Goal: Task Accomplishment & Management: Manage account settings

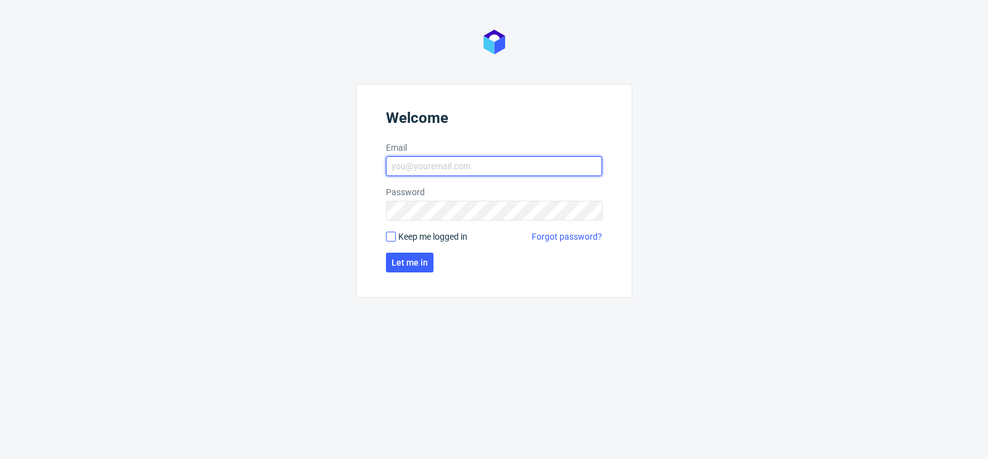
type input "matteo.corsico@packhelp.com"
click at [389, 240] on input "Keep me logged in" at bounding box center [391, 237] width 10 height 10
checkbox input "true"
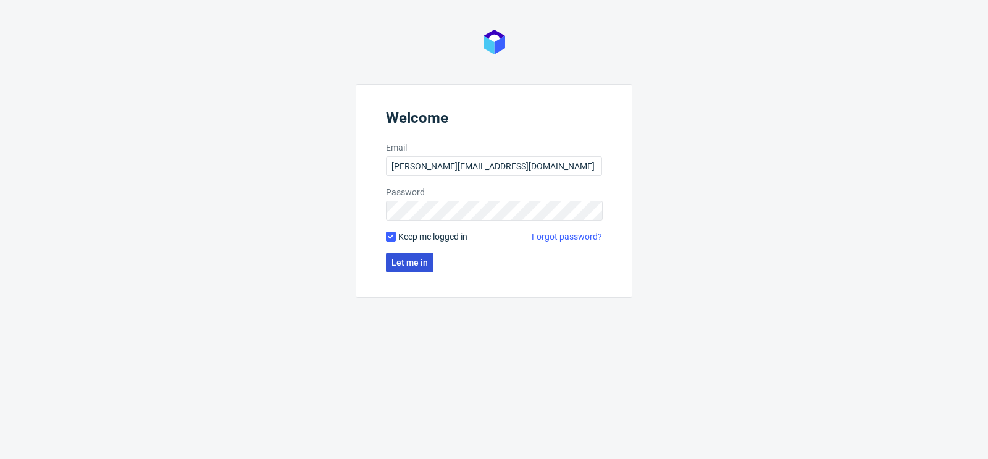
click at [403, 258] on span "Let me in" at bounding box center [409, 262] width 36 height 9
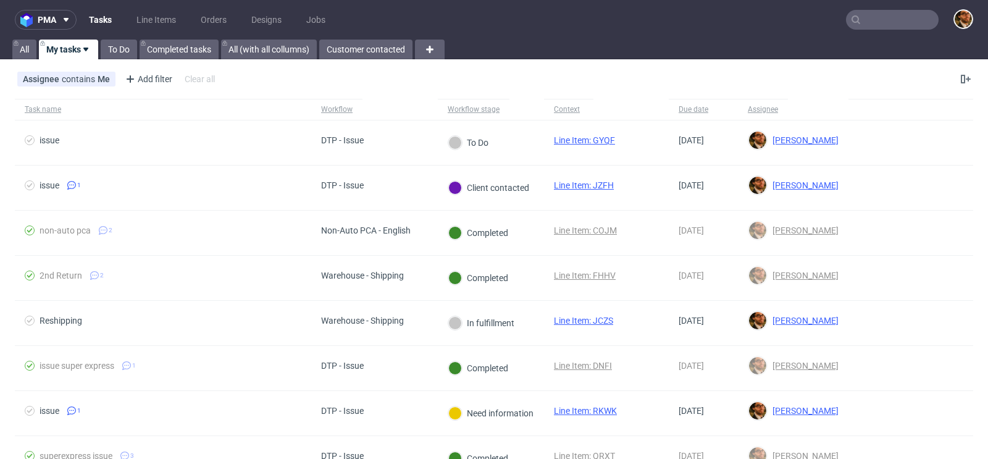
click at [868, 15] on input "text" at bounding box center [892, 20] width 93 height 20
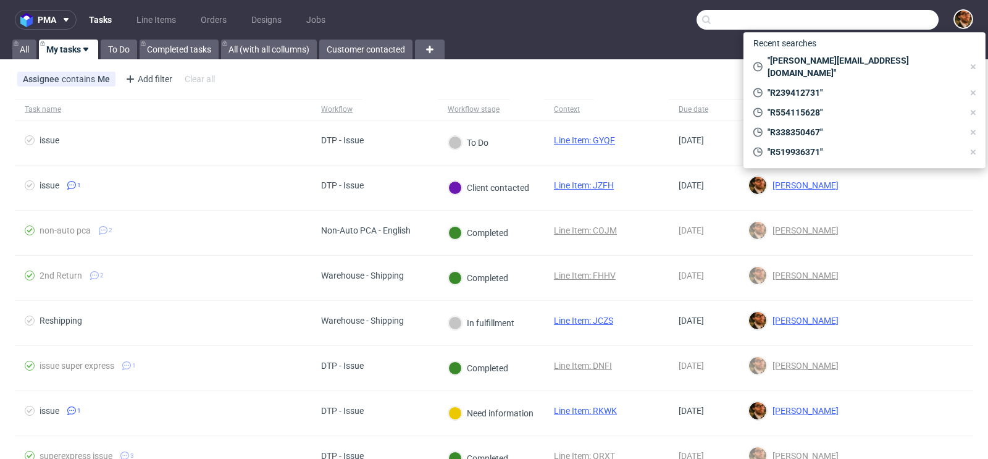
paste input "R419336149"
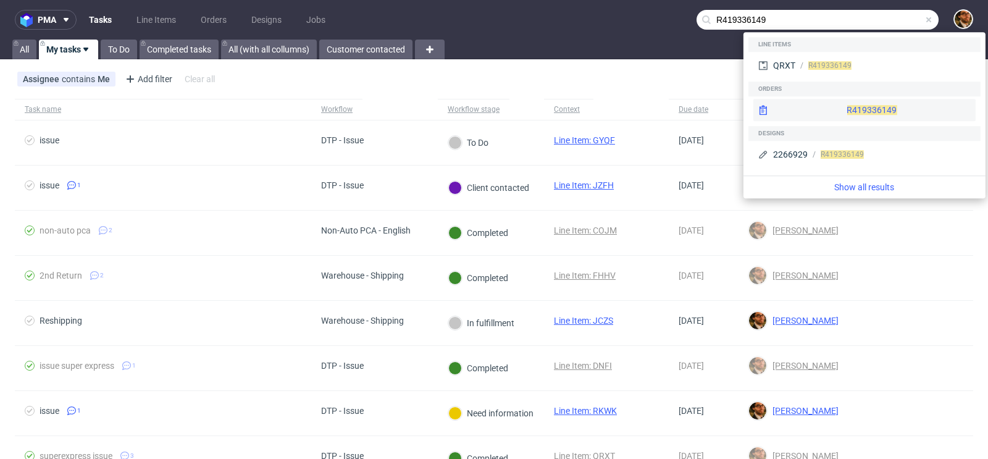
type input "R419336149"
click at [848, 104] on div "R419336149" at bounding box center [864, 110] width 222 height 22
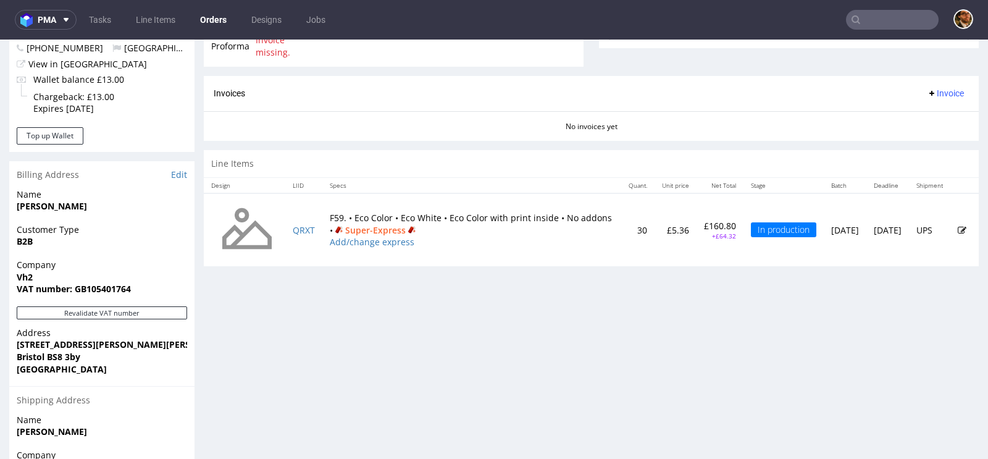
scroll to position [521, 0]
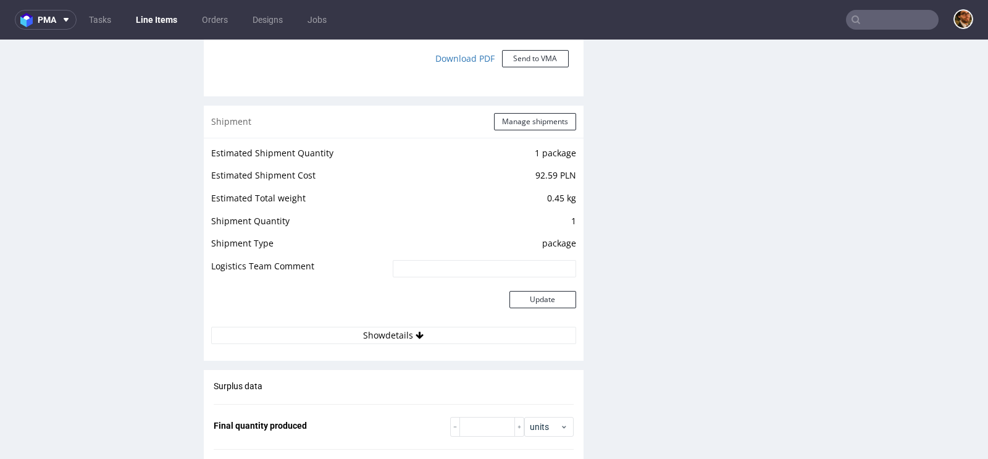
scroll to position [1303, 0]
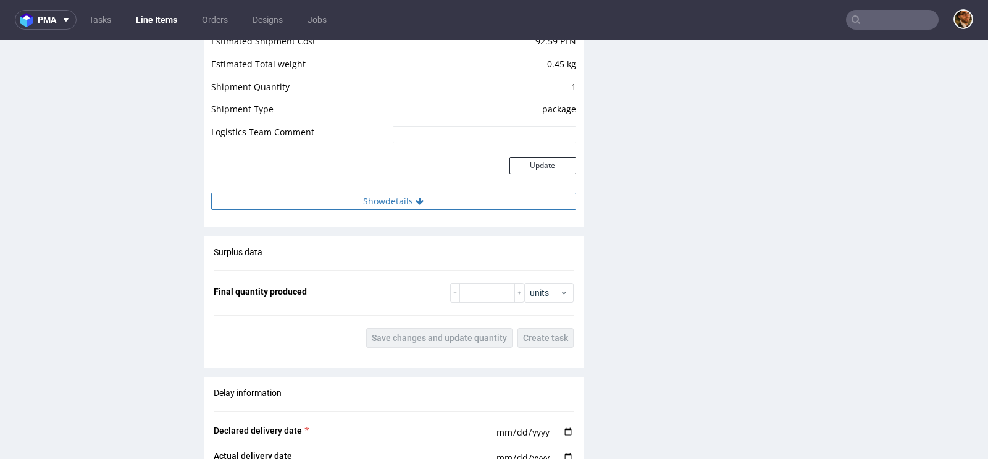
click at [417, 203] on icon at bounding box center [420, 201] width 8 height 9
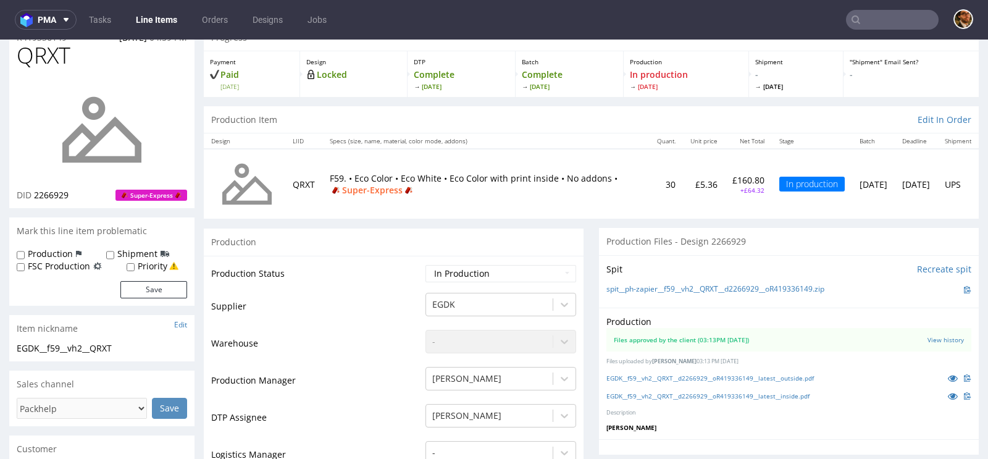
scroll to position [83, 0]
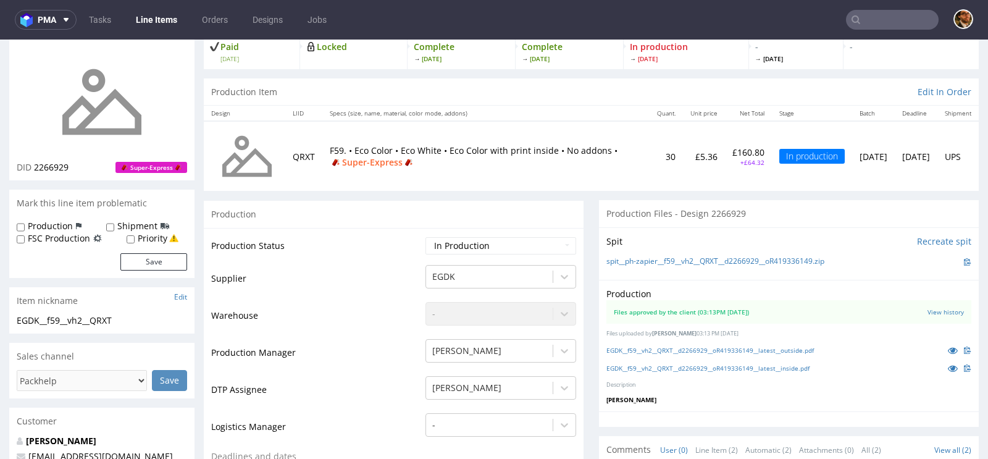
click at [882, 20] on input "text" at bounding box center [892, 20] width 93 height 20
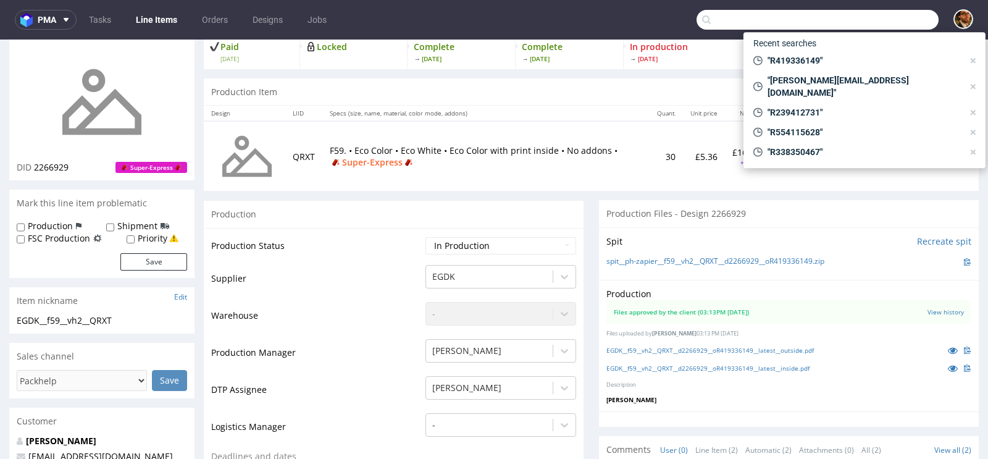
paste input "R338350467"
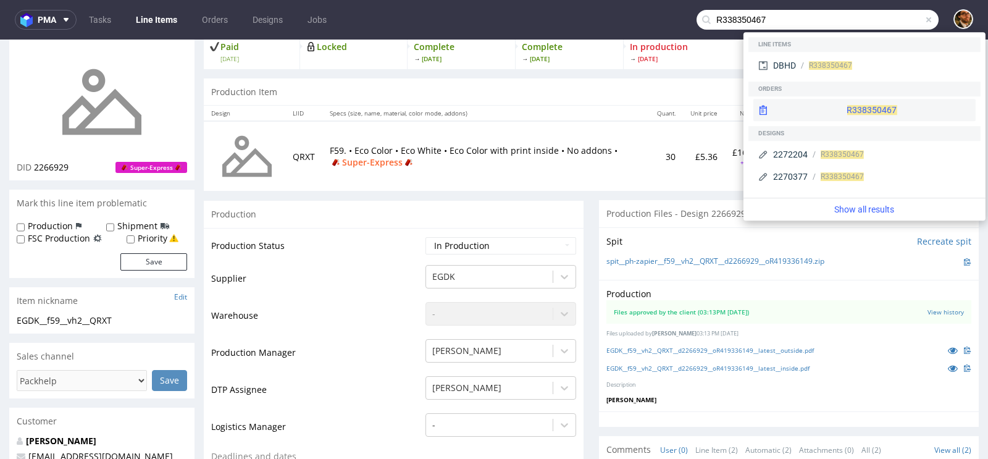
type input "R338350467"
click at [859, 101] on div "R338350467" at bounding box center [864, 110] width 222 height 22
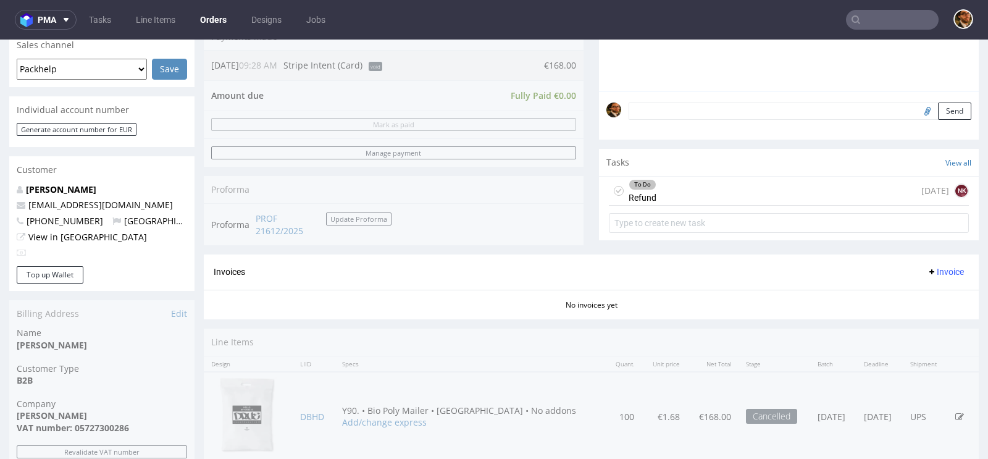
scroll to position [363, 0]
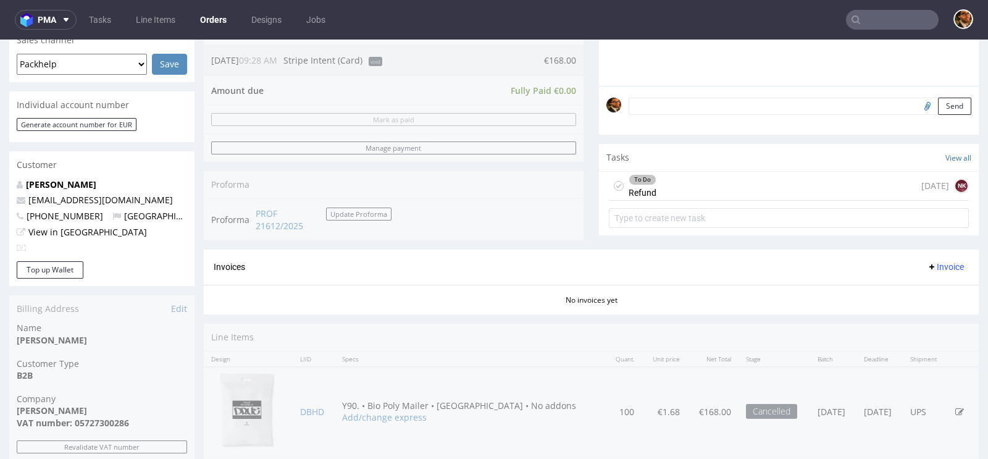
click at [722, 185] on div "To Do Refund 1 day ago NK" at bounding box center [789, 186] width 360 height 29
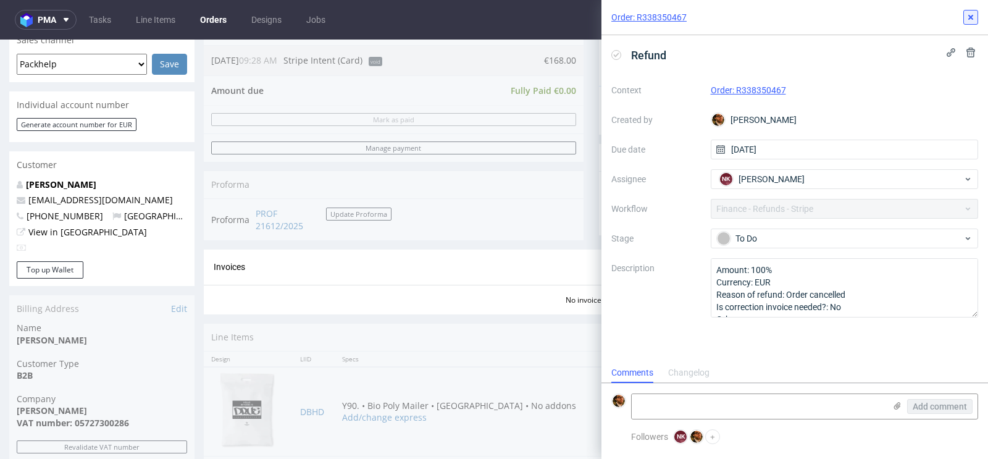
click at [967, 17] on icon at bounding box center [971, 17] width 10 height 10
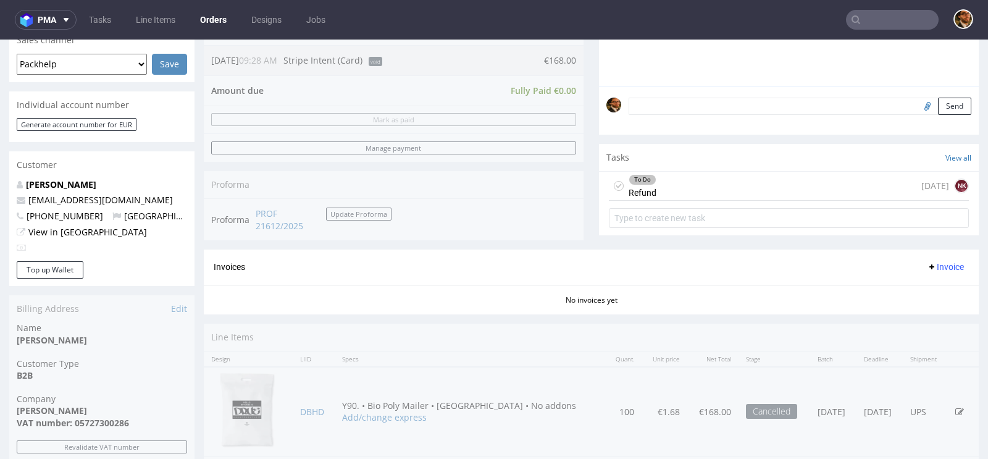
click at [860, 22] on input "text" at bounding box center [892, 20] width 93 height 20
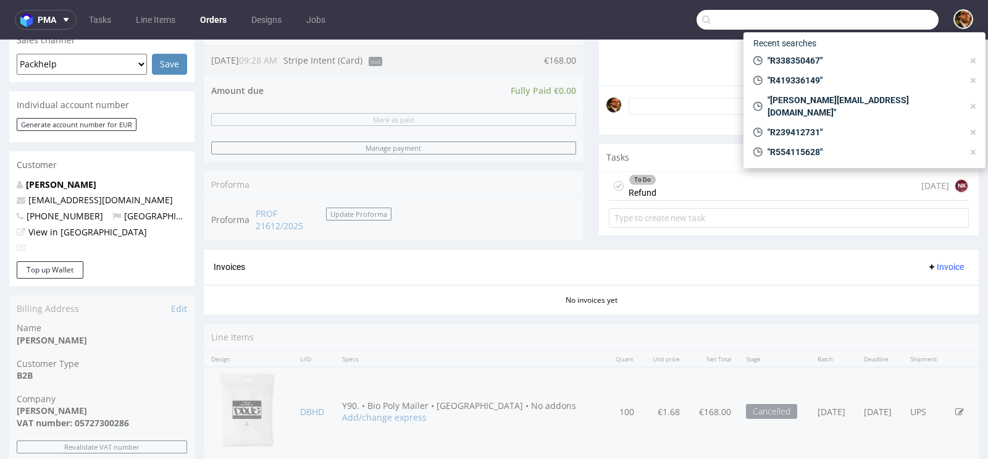
paste input "R459806416"
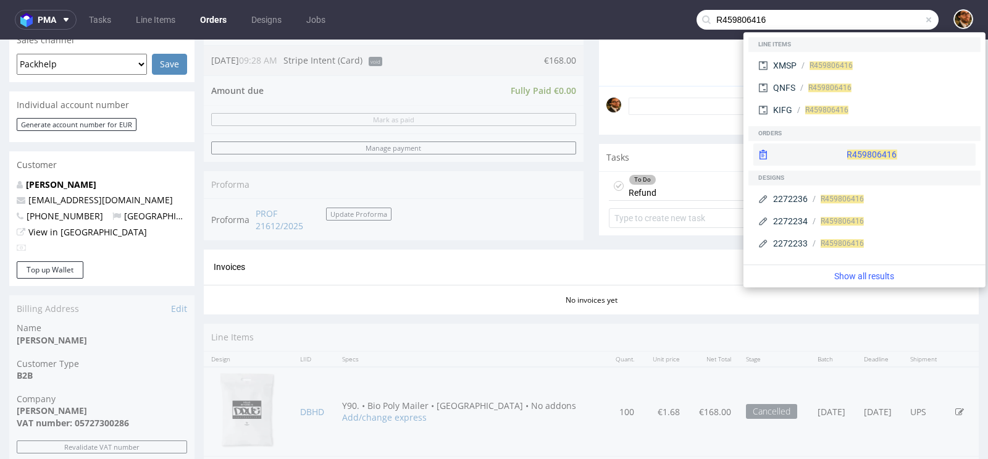
type input "R459806416"
click at [850, 153] on div "R459806416" at bounding box center [864, 154] width 222 height 22
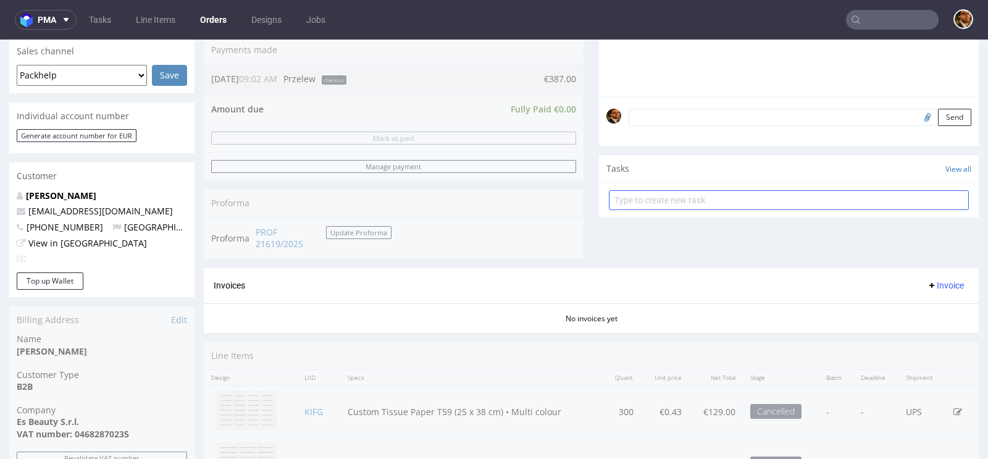
scroll to position [340, 0]
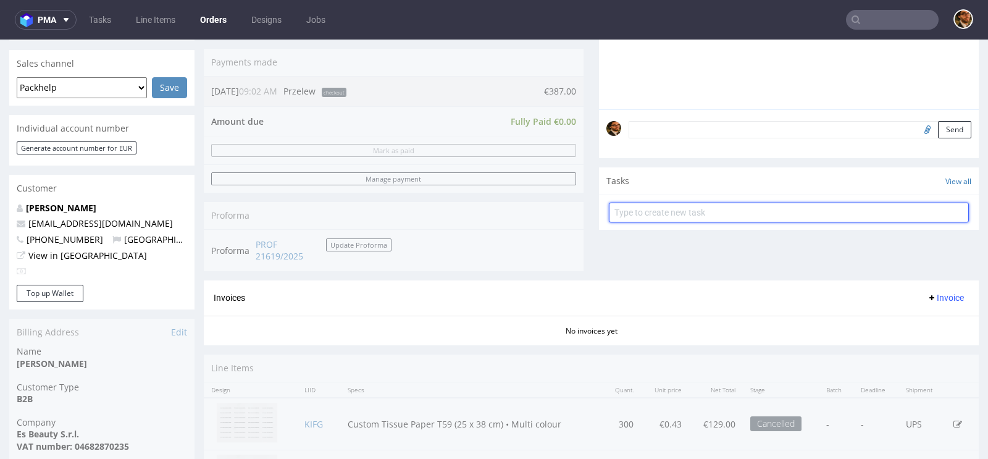
click at [661, 211] on input "text" at bounding box center [789, 213] width 360 height 20
type input "Refund"
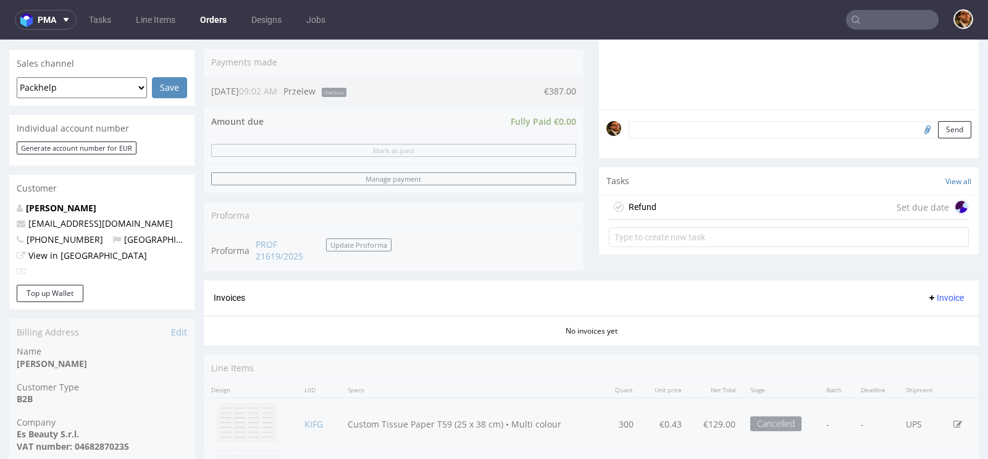
click at [701, 202] on div "Refund Set due date" at bounding box center [789, 207] width 360 height 25
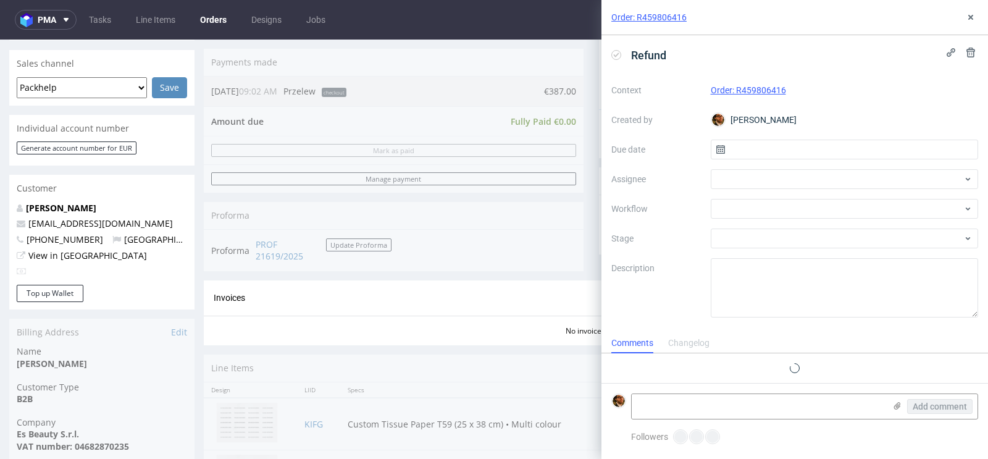
scroll to position [10, 0]
click at [764, 148] on input "text" at bounding box center [845, 150] width 268 height 20
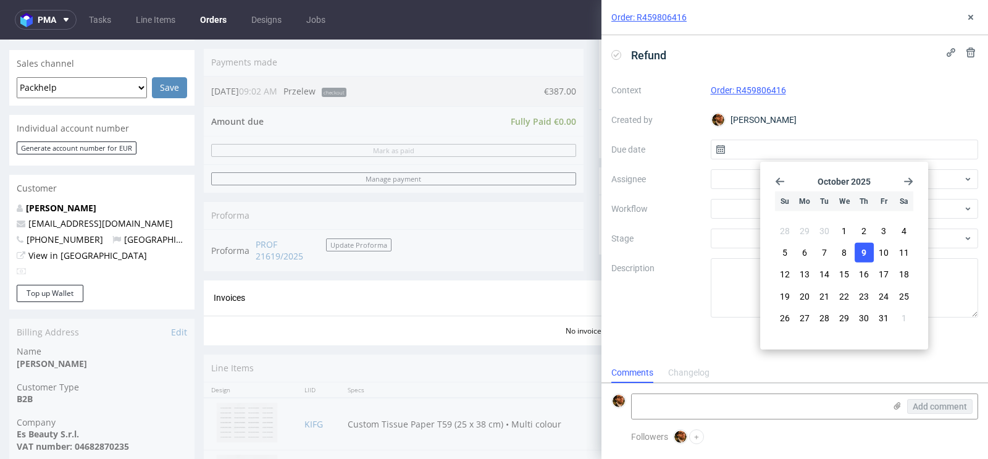
click at [864, 248] on span "9" at bounding box center [863, 252] width 5 height 12
type input "[DATE]"
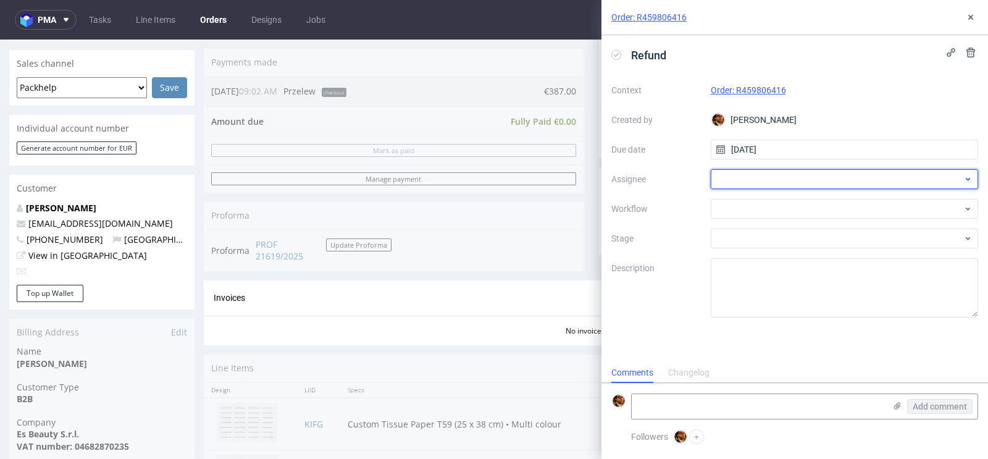
click at [803, 180] on div at bounding box center [845, 179] width 268 height 20
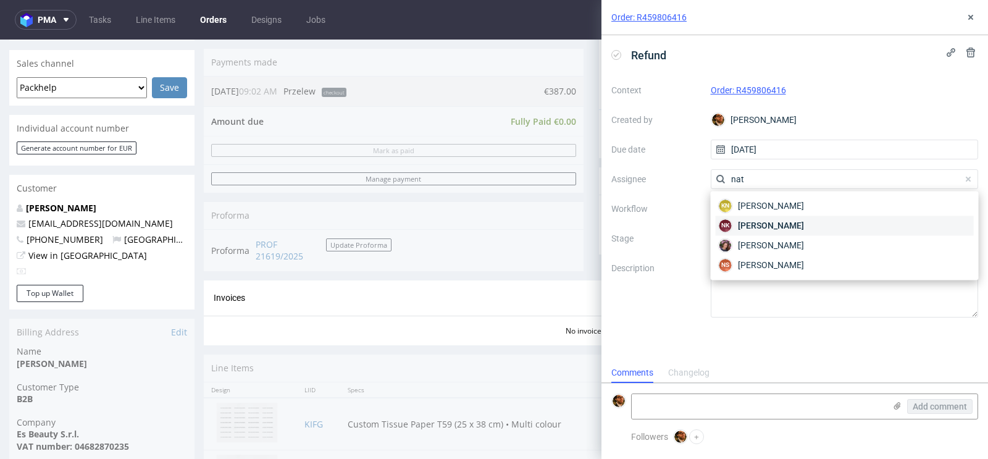
type input "nat"
click at [797, 219] on div "NK Natalia Kaczorowska" at bounding box center [845, 226] width 258 height 20
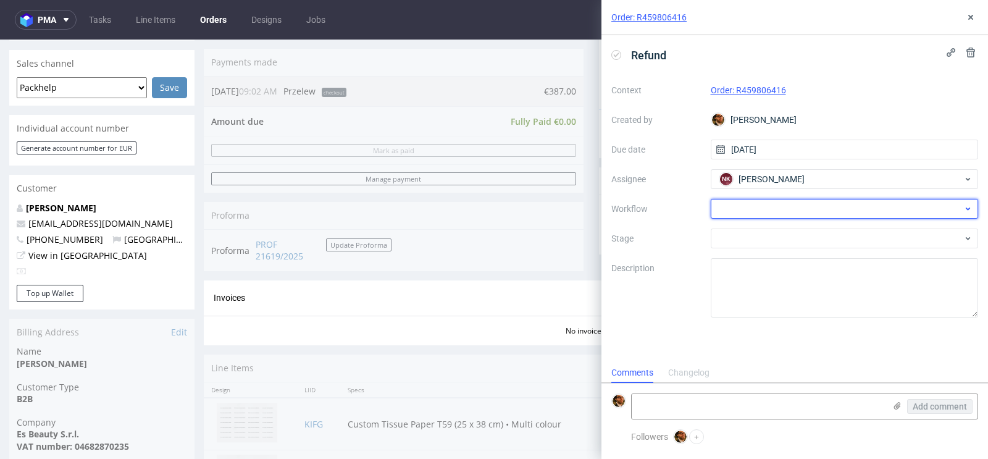
click at [767, 217] on div at bounding box center [845, 209] width 268 height 20
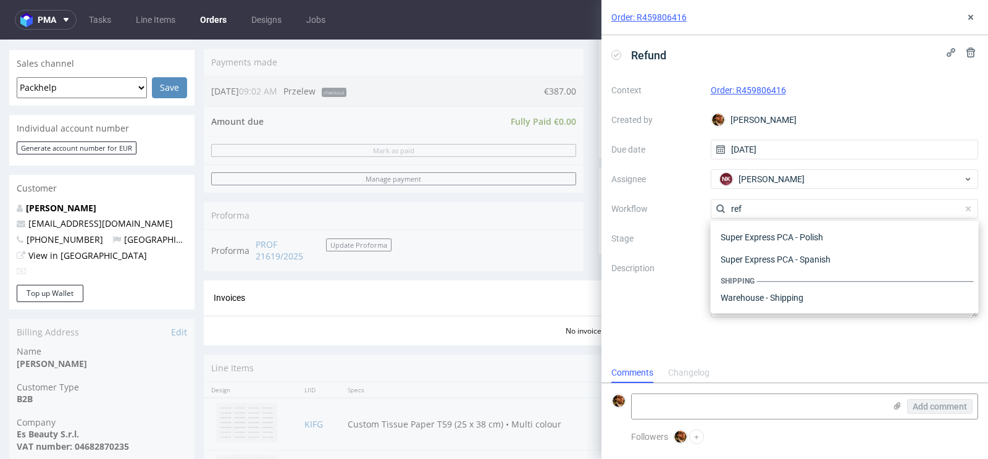
scroll to position [66, 0]
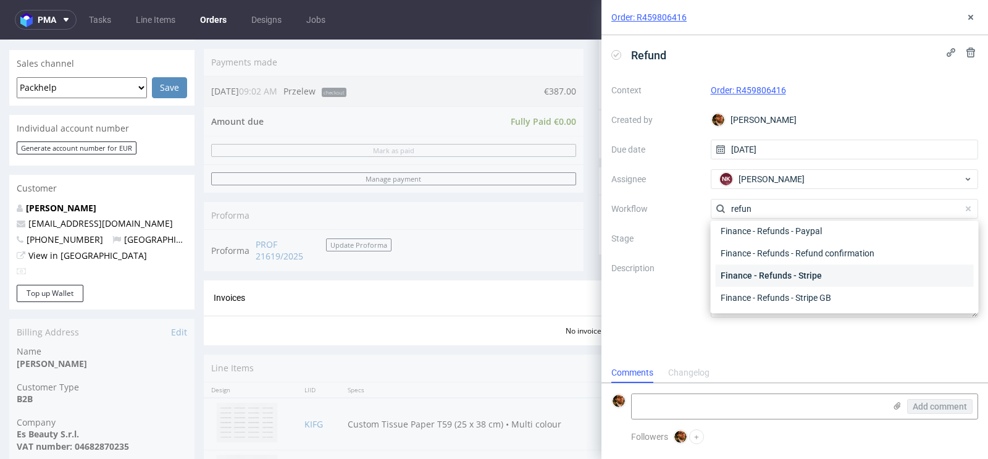
type input "refun"
click at [781, 277] on div "Finance - Refunds - Stripe" at bounding box center [845, 275] width 258 height 22
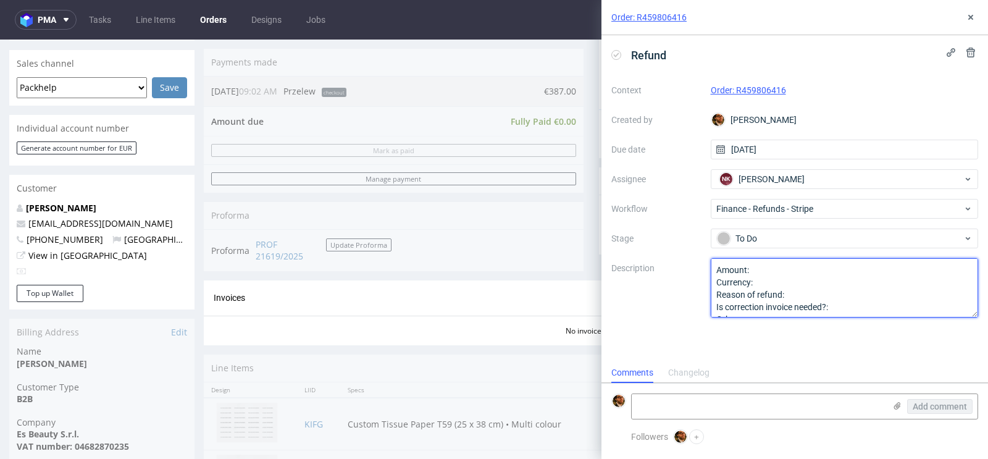
click at [781, 269] on textarea "Amount: Currency: Reason of refund: Is correction invoice needed?: Other:" at bounding box center [845, 287] width 268 height 59
click at [844, 293] on textarea "Amount: Currency: Reason of refund: Is correction invoice needed?: Other:" at bounding box center [845, 287] width 268 height 59
type textarea "Amount: 100% Currency: EUR Reason of refund: Order cancelled Is correction invo…"
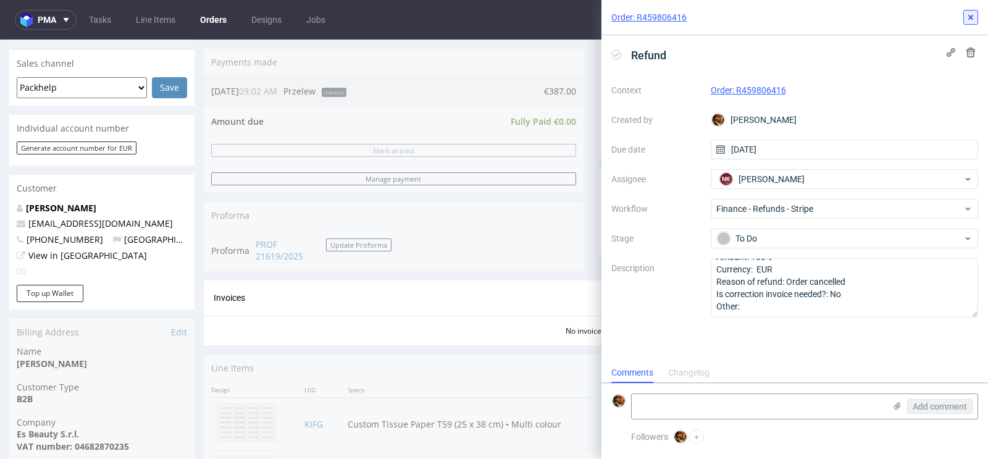
click at [966, 20] on icon at bounding box center [971, 17] width 10 height 10
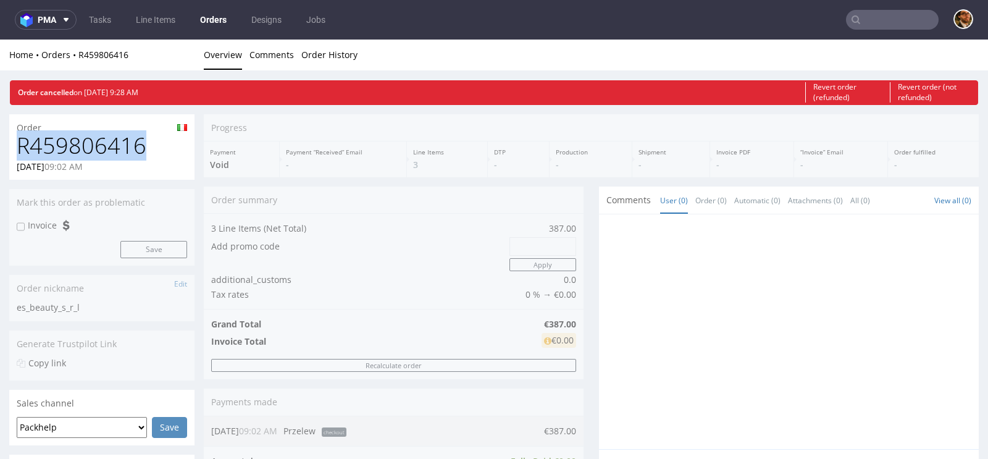
drag, startPoint x: 144, startPoint y: 146, endPoint x: 14, endPoint y: 147, distance: 130.9
click at [14, 147] on div "R459806416 08.10.2025 09:02 AM" at bounding box center [101, 156] width 185 height 46
copy h1 "R459806416"
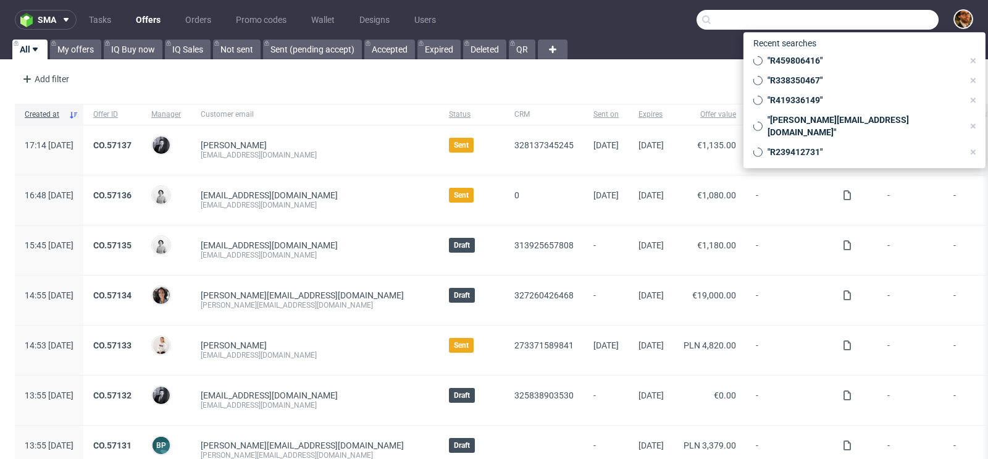
click at [868, 22] on input "text" at bounding box center [818, 20] width 242 height 20
paste input "R419336149"
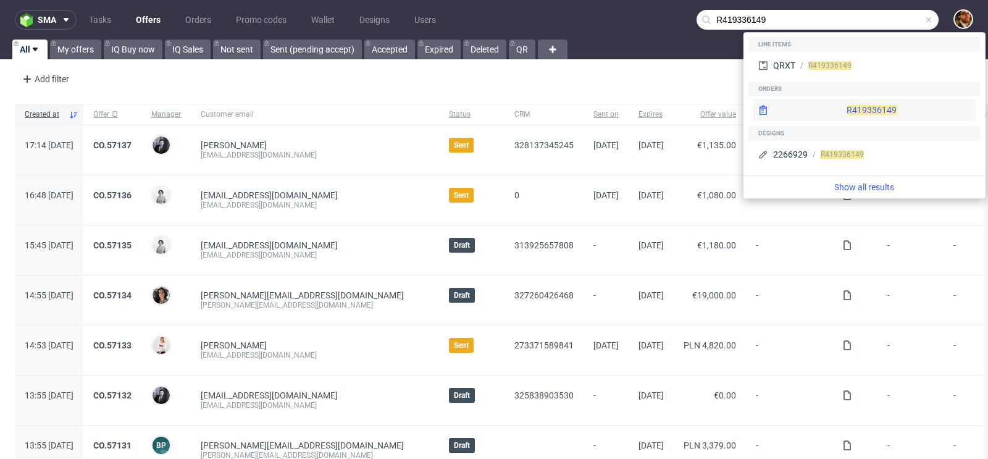
type input "R419336149"
click at [853, 101] on div "R419336149" at bounding box center [864, 110] width 222 height 22
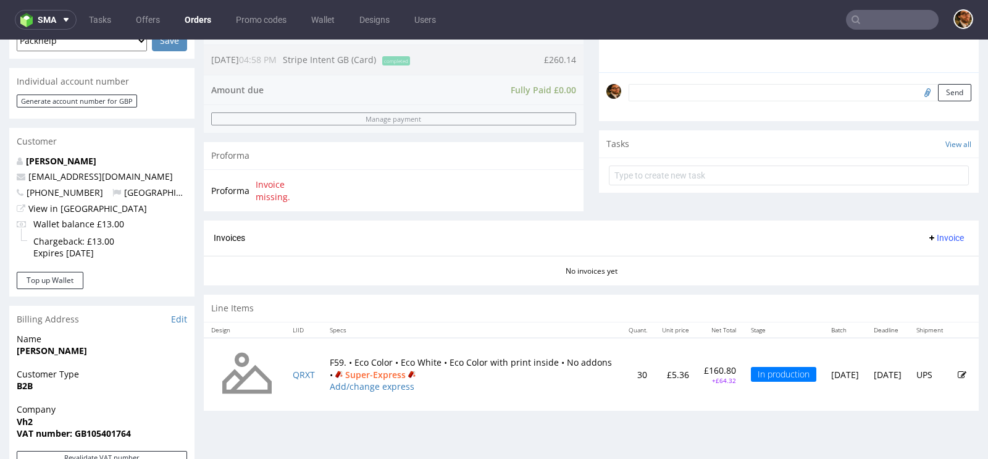
scroll to position [430, 0]
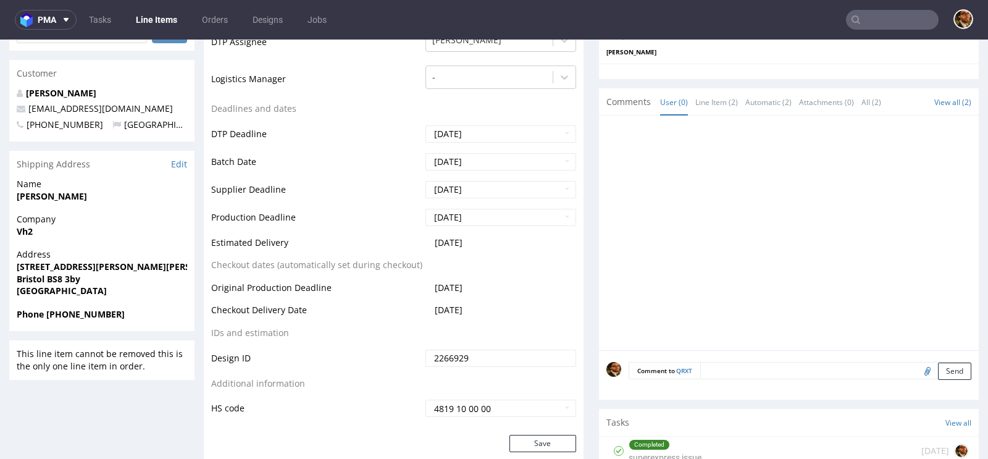
scroll to position [417, 0]
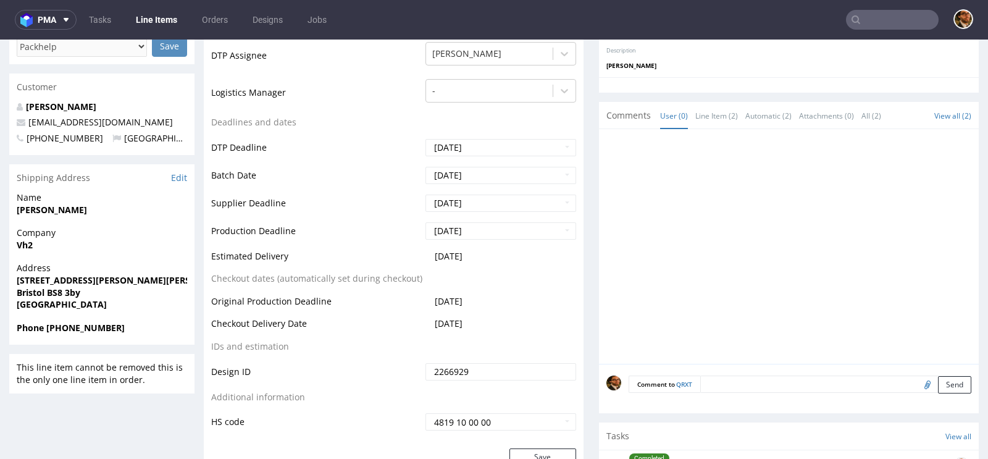
drag, startPoint x: 485, startPoint y: 256, endPoint x: 431, endPoint y: 254, distance: 53.7
click at [431, 254] on td "2025-10-15" at bounding box center [499, 260] width 154 height 23
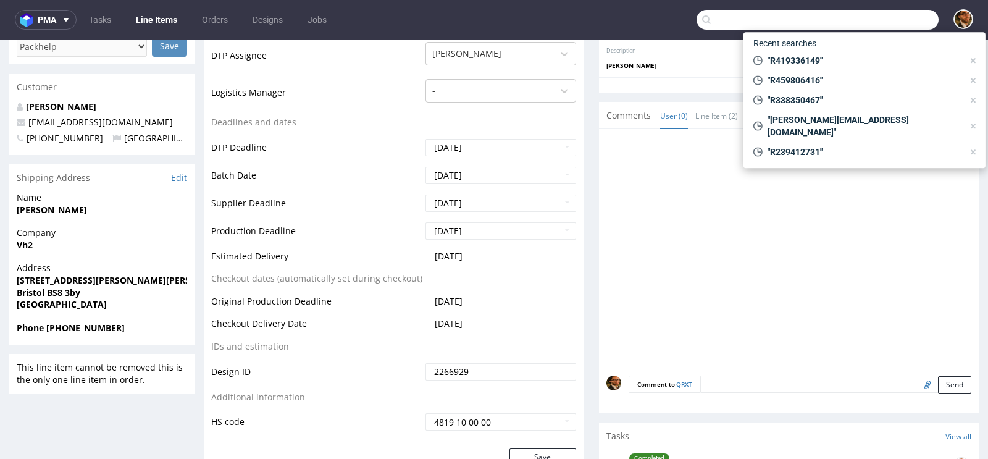
click at [865, 23] on input "text" at bounding box center [818, 20] width 242 height 20
paste input "R477847741"
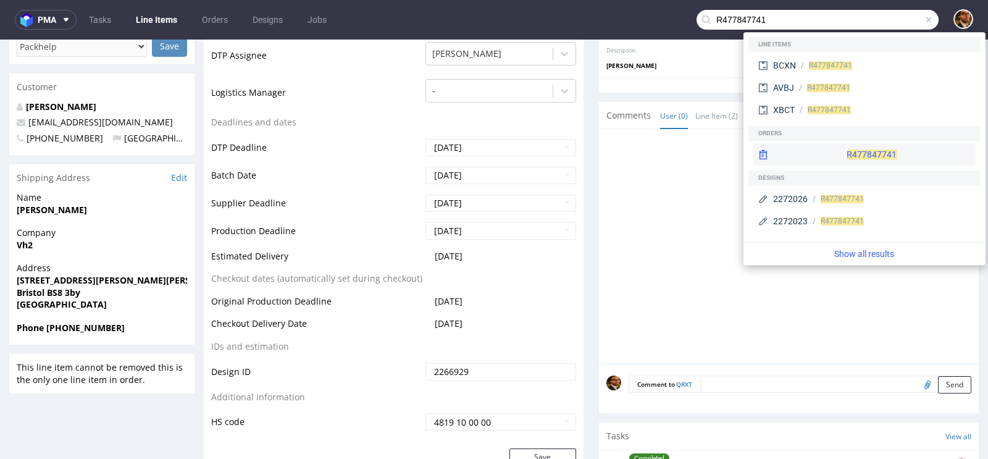
type input "R477847741"
click at [837, 153] on div "R477847741" at bounding box center [864, 154] width 222 height 22
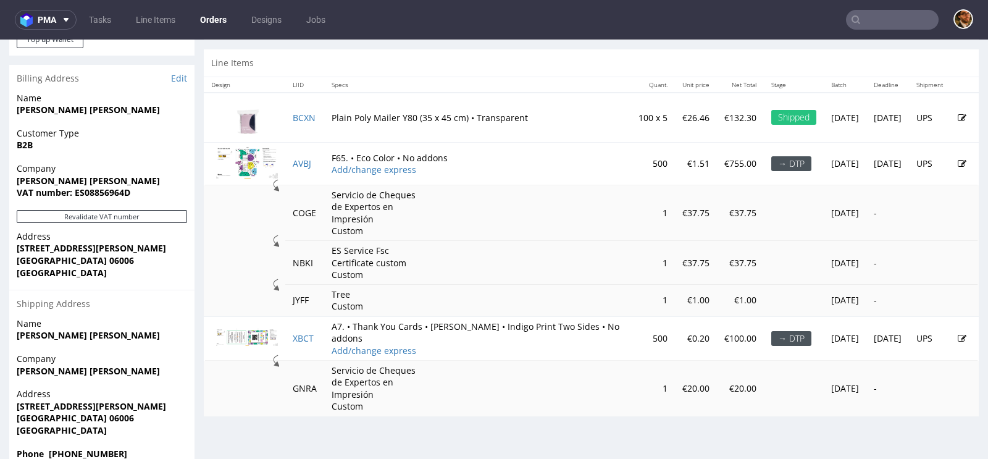
scroll to position [608, 0]
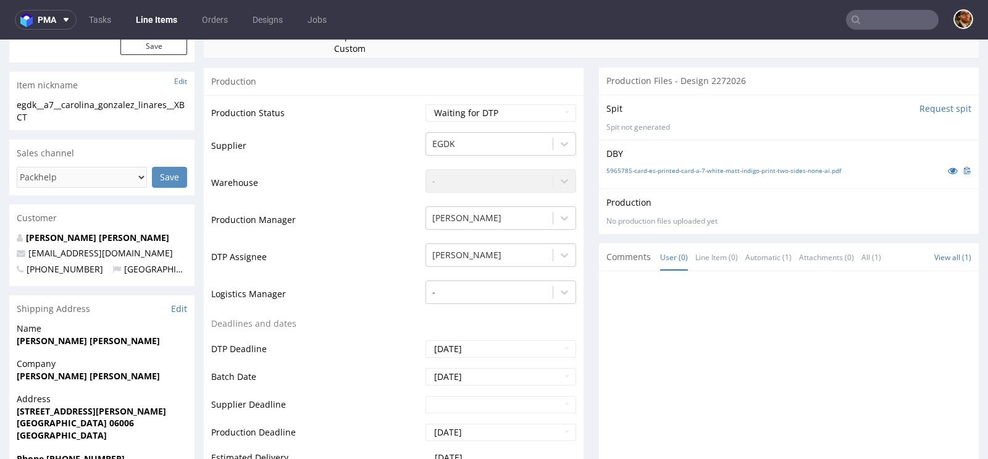
scroll to position [336, 0]
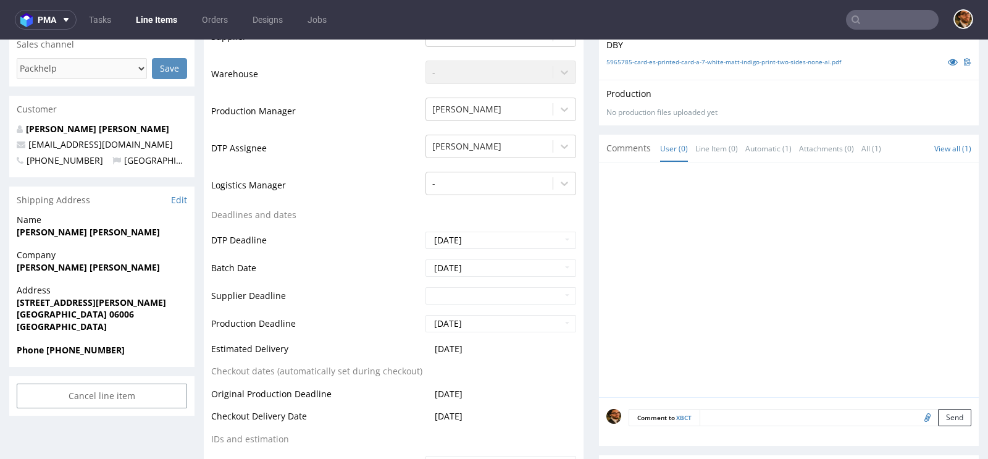
click at [614, 146] on span "Comments" at bounding box center [628, 148] width 44 height 12
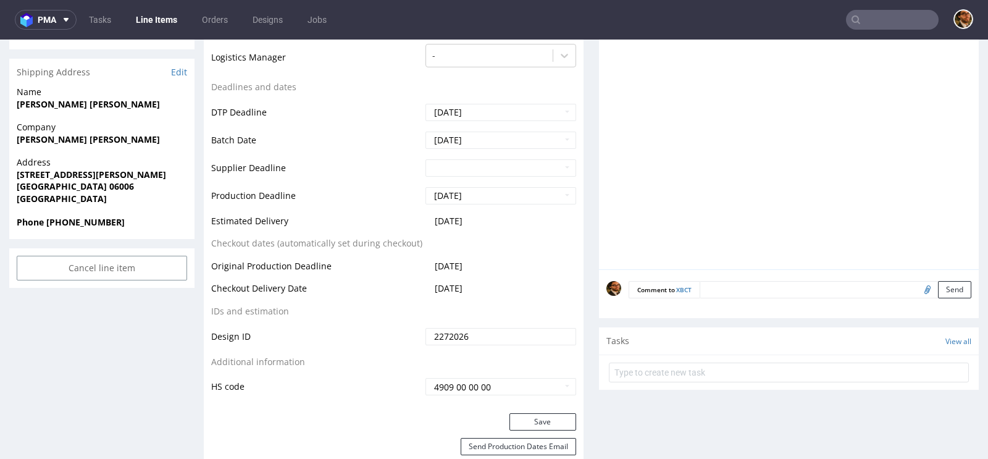
scroll to position [480, 0]
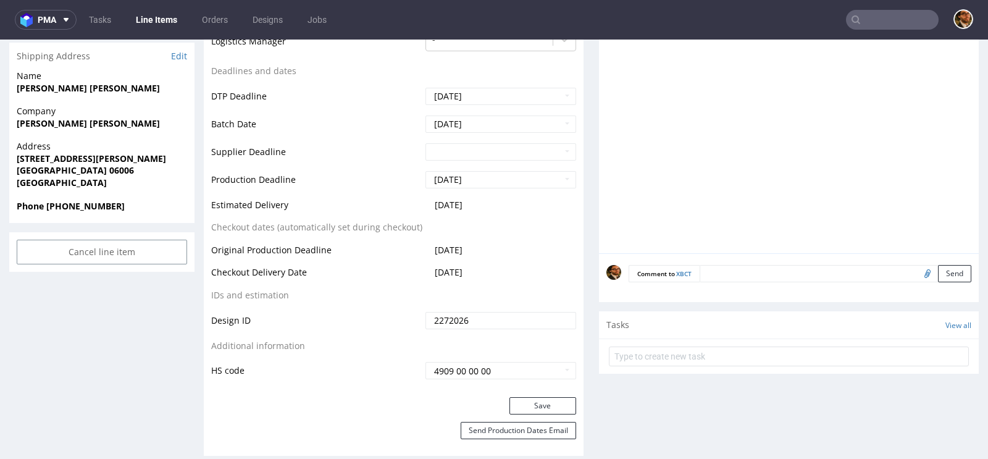
click at [732, 271] on textarea at bounding box center [836, 273] width 272 height 17
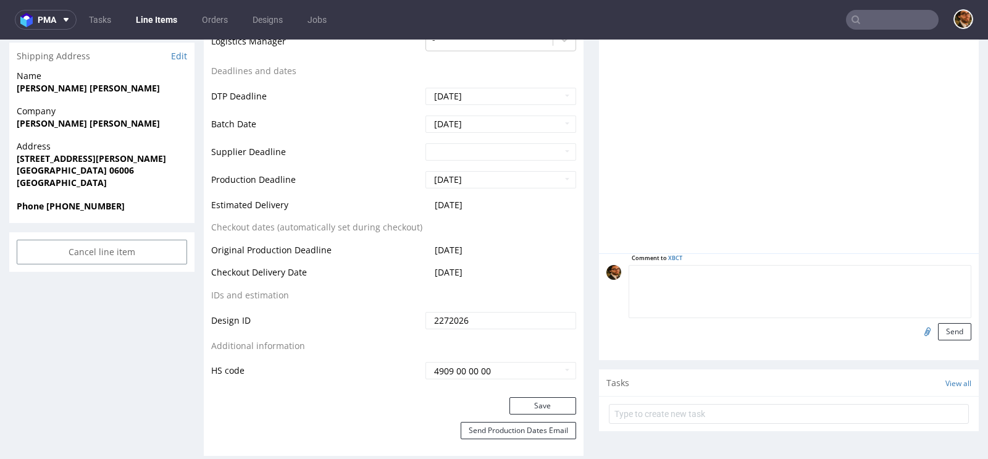
click at [917, 329] on input "file" at bounding box center [925, 331] width 17 height 16
type input "C:\fakepath\Adobe Express - IMG_5484.gif"
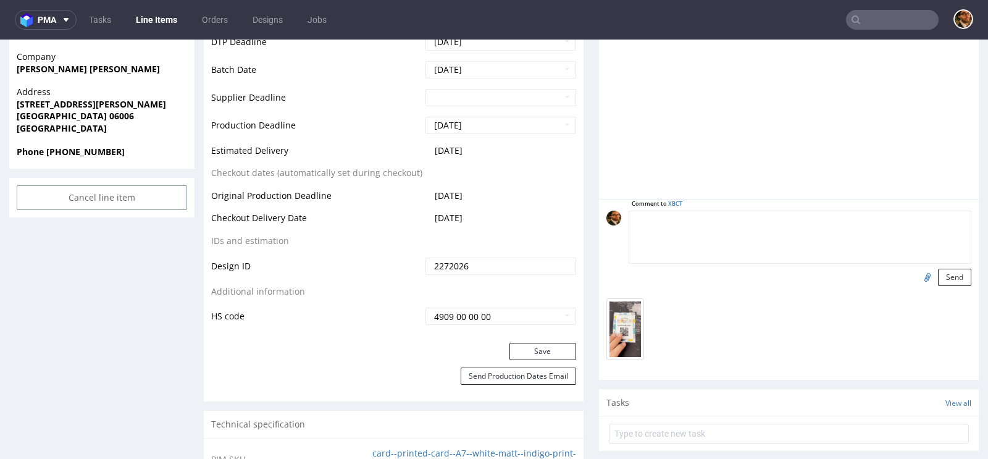
scroll to position [535, 0]
click at [690, 315] on div at bounding box center [792, 335] width 372 height 74
click at [945, 276] on button "Send" at bounding box center [954, 276] width 33 height 17
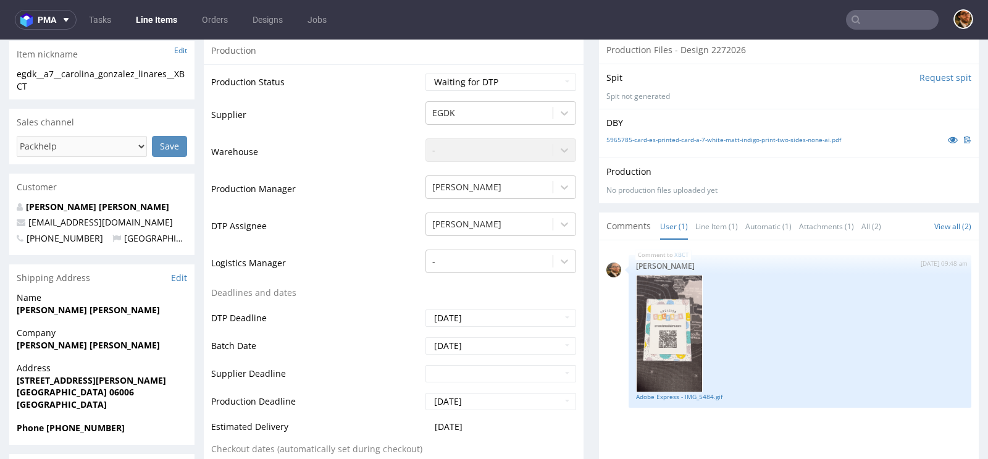
scroll to position [374, 0]
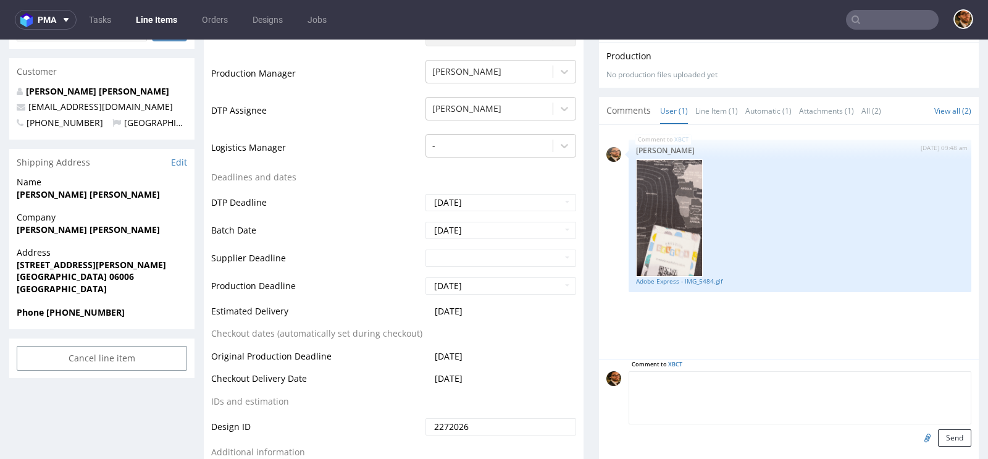
click at [716, 376] on textarea at bounding box center [800, 397] width 343 height 53
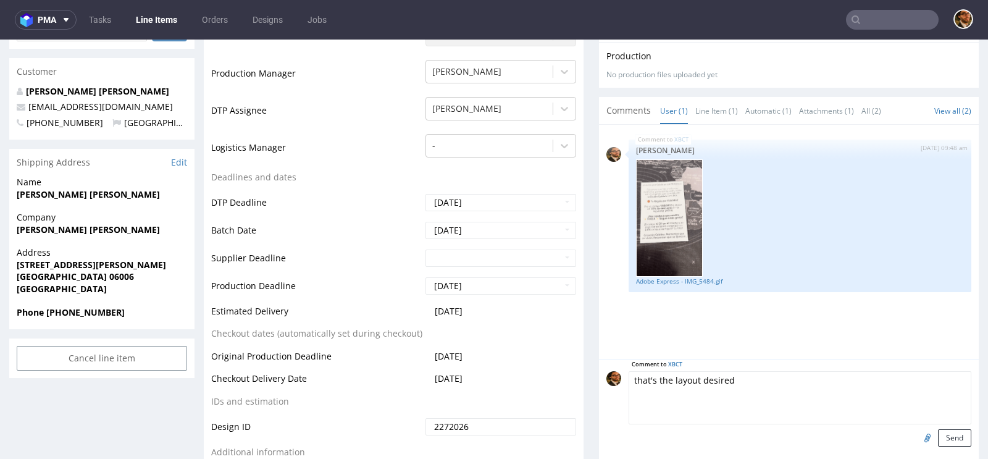
drag, startPoint x: 730, startPoint y: 377, endPoint x: 629, endPoint y: 383, distance: 101.4
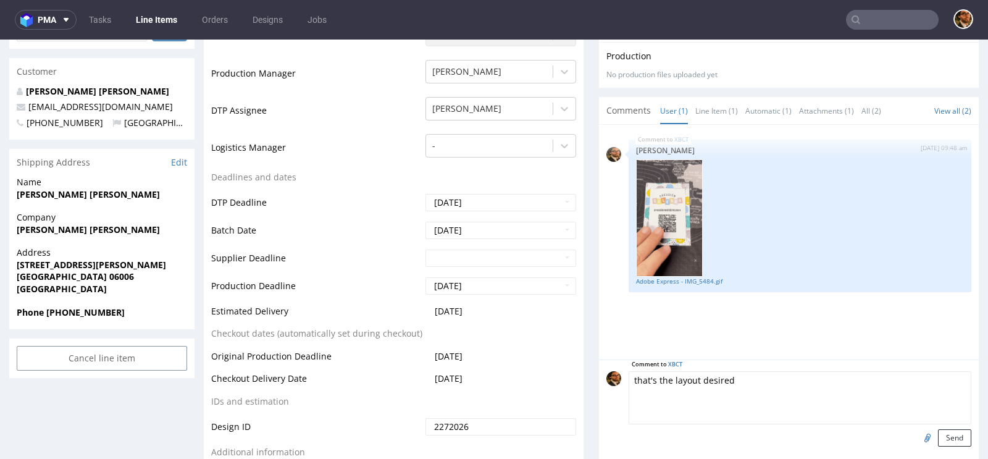
click at [629, 383] on textarea "that's the layout desired" at bounding box center [800, 397] width 343 height 53
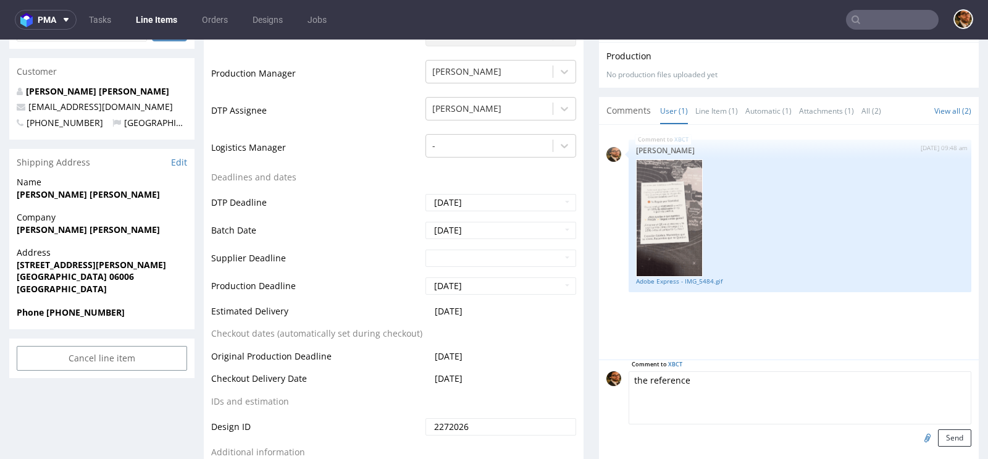
type textarea "the reference"
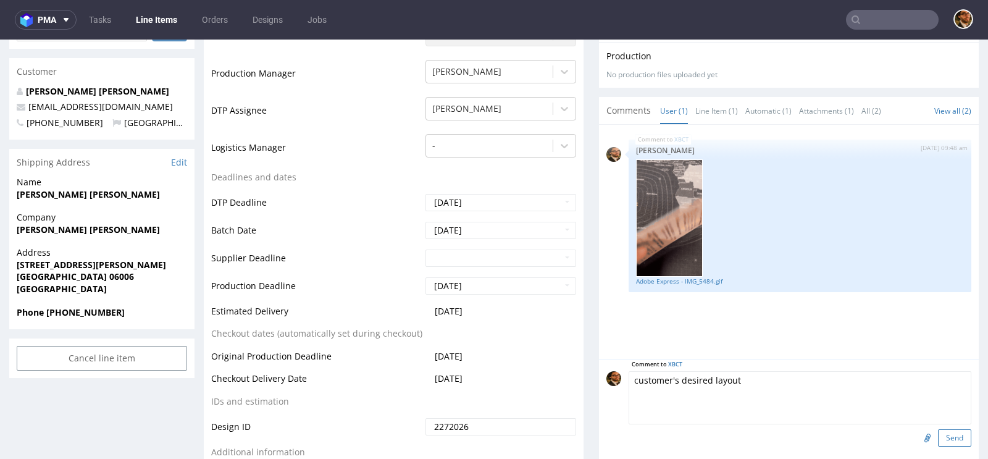
type textarea "customer's desired layout"
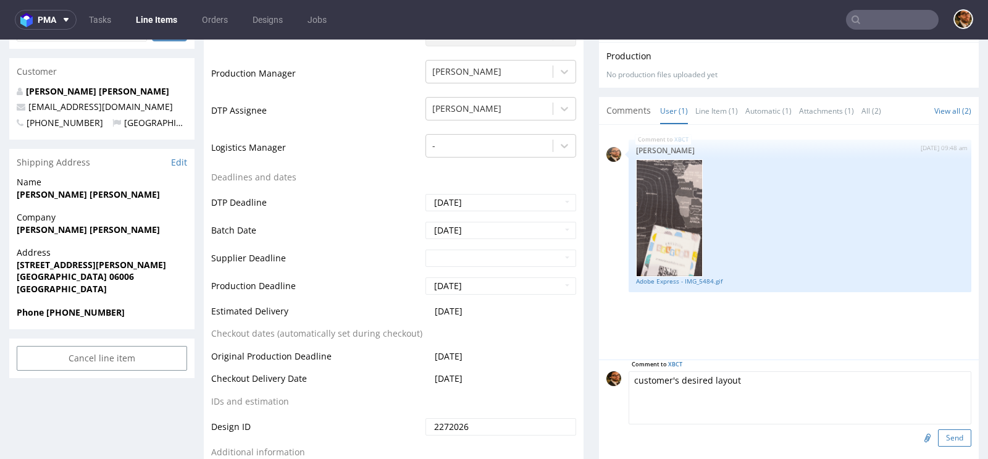
click at [951, 438] on button "Send" at bounding box center [954, 437] width 33 height 17
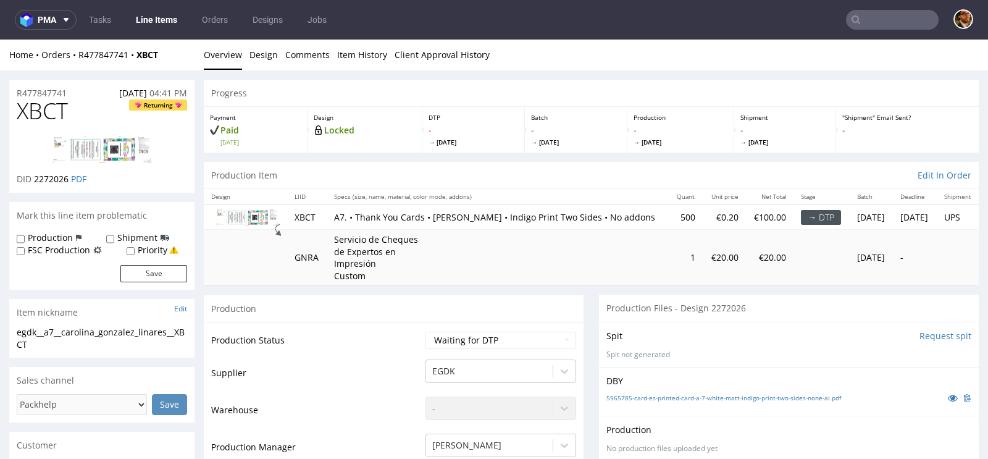
scroll to position [0, 0]
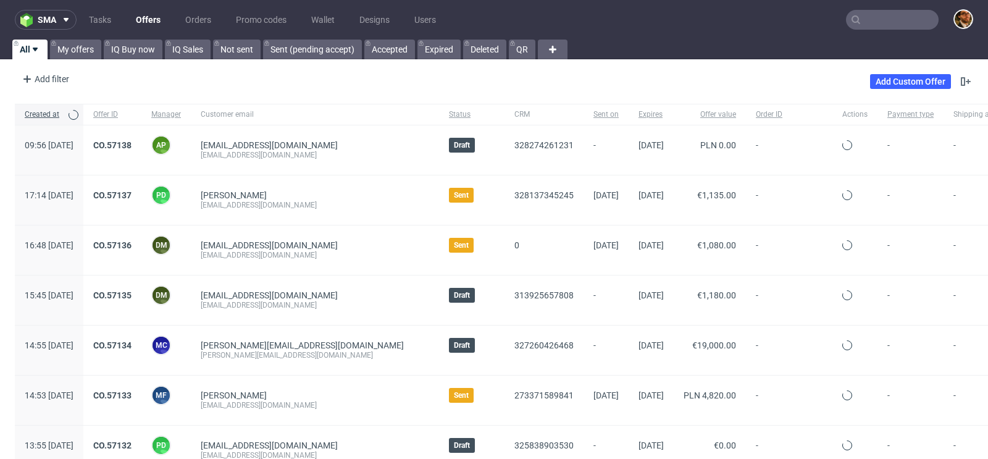
click at [882, 20] on input "text" at bounding box center [892, 20] width 93 height 20
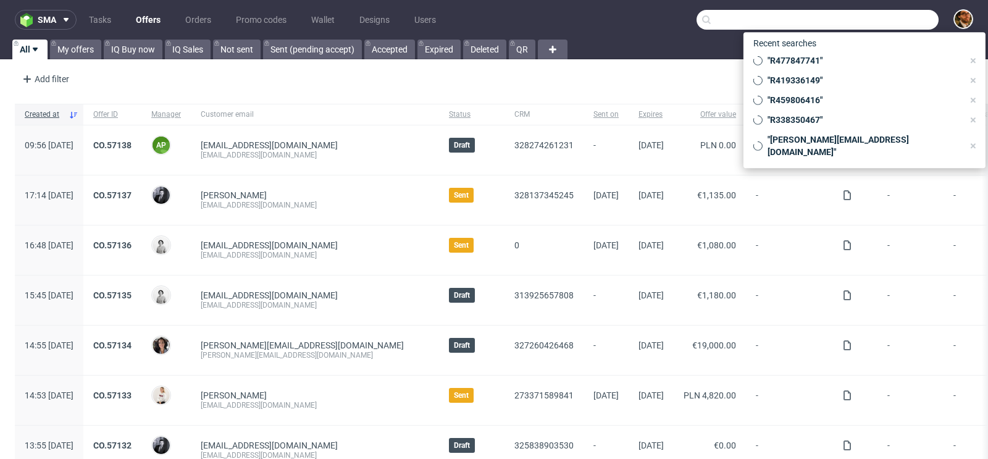
paste input "philip@thegreyheron.ie"
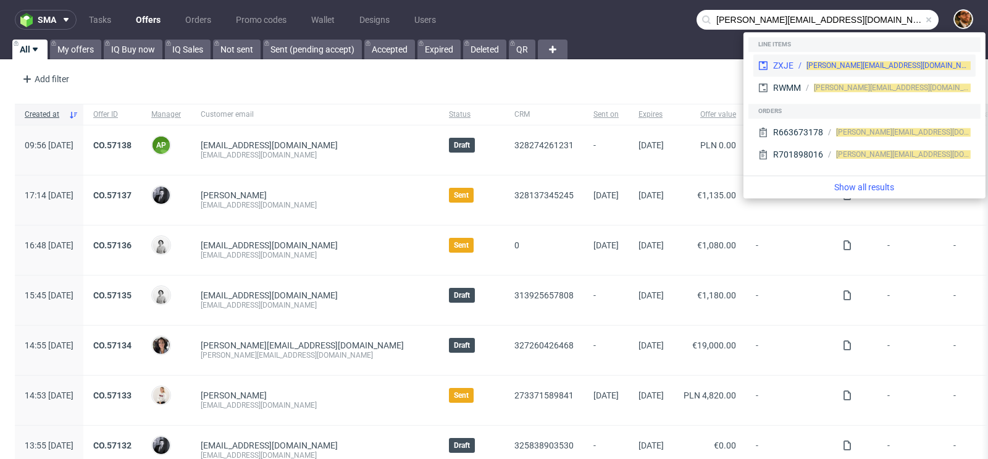
type input "philip@thegreyheron.ie"
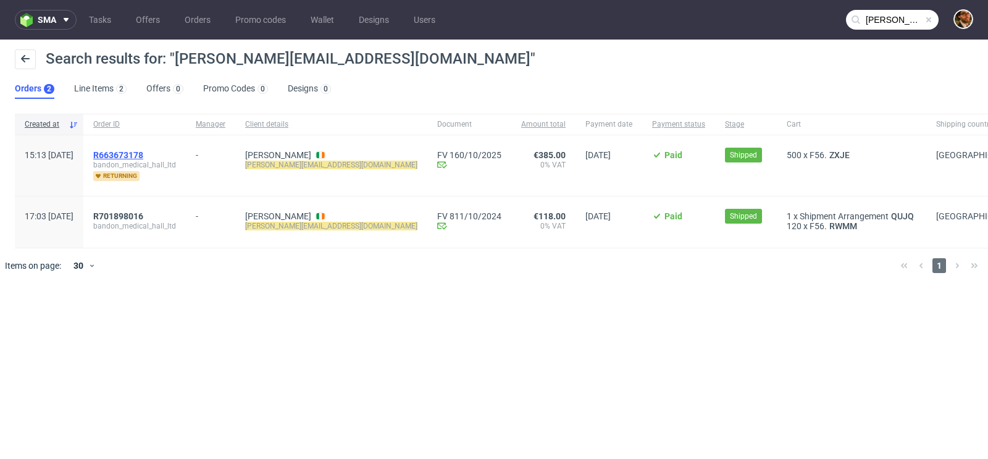
click at [143, 154] on span "R663673178" at bounding box center [118, 155] width 50 height 10
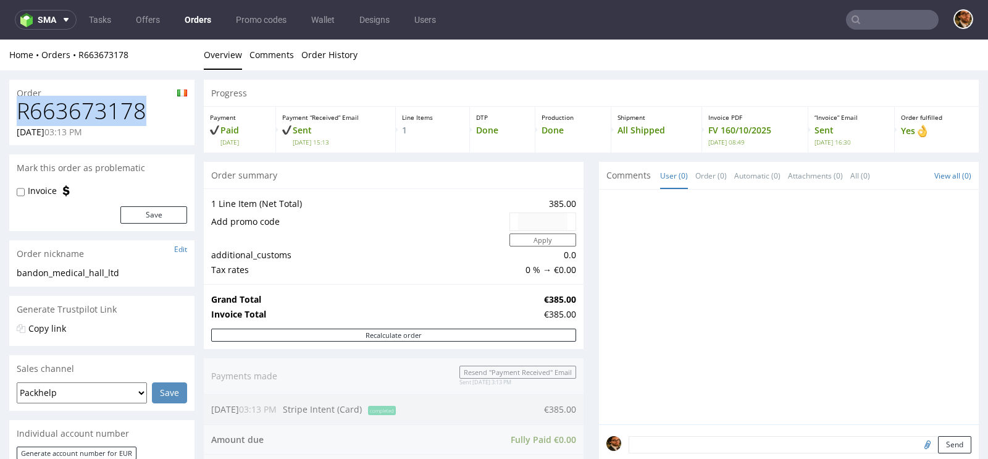
drag, startPoint x: 143, startPoint y: 109, endPoint x: 21, endPoint y: 111, distance: 121.7
click at [21, 111] on h1 "R663673178" at bounding box center [102, 111] width 170 height 25
copy h1 "R663673178"
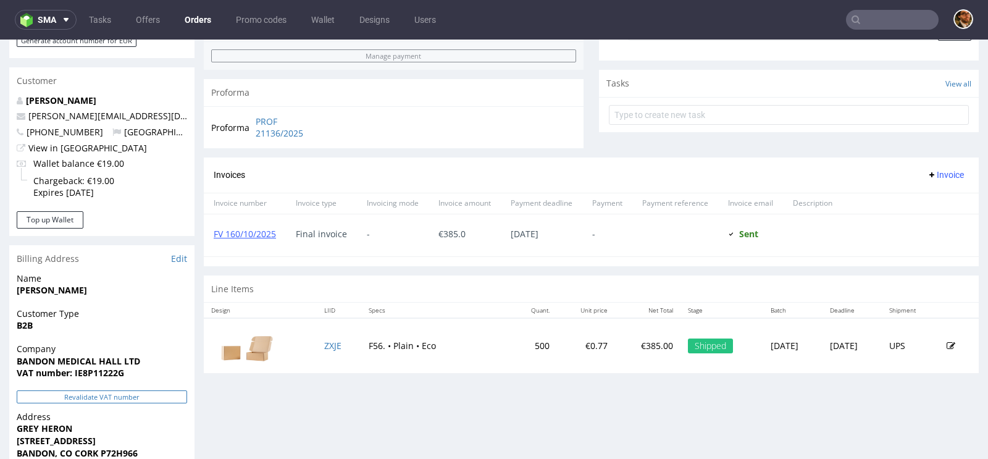
scroll to position [360, 0]
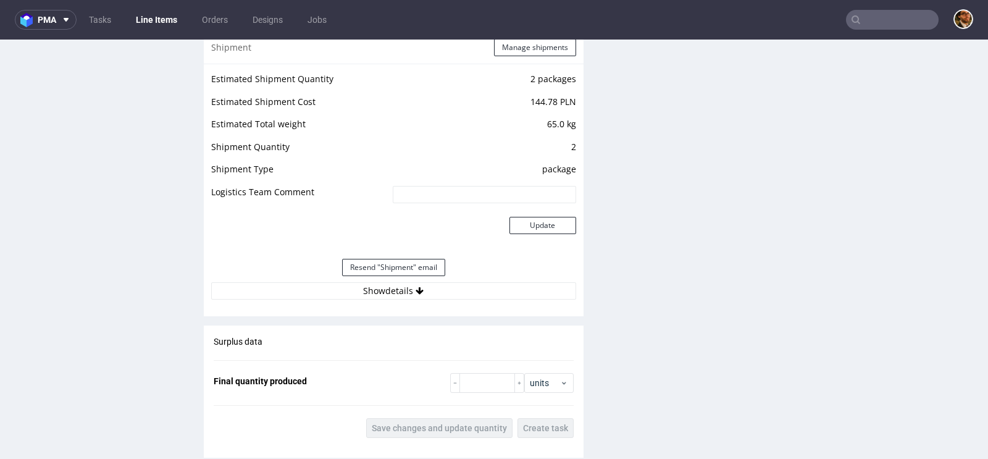
scroll to position [1139, 0]
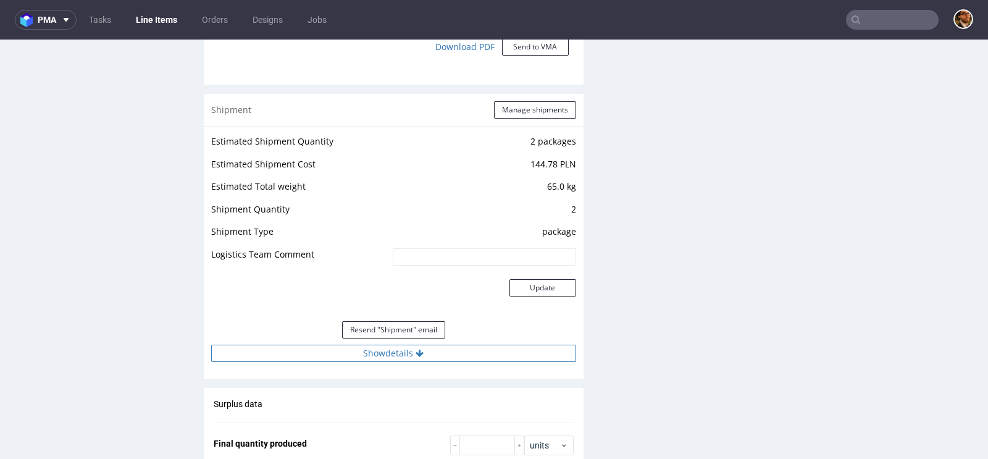
click at [409, 353] on button "Show details" at bounding box center [393, 353] width 365 height 17
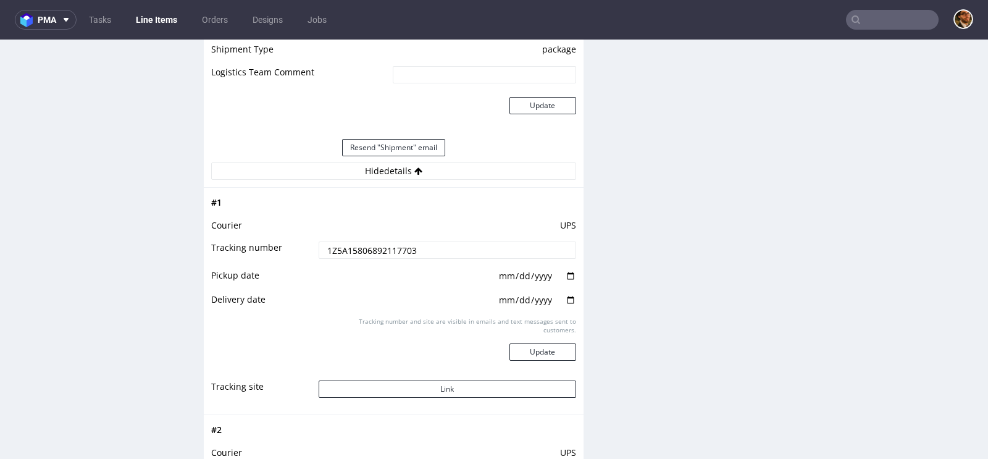
scroll to position [1400, 0]
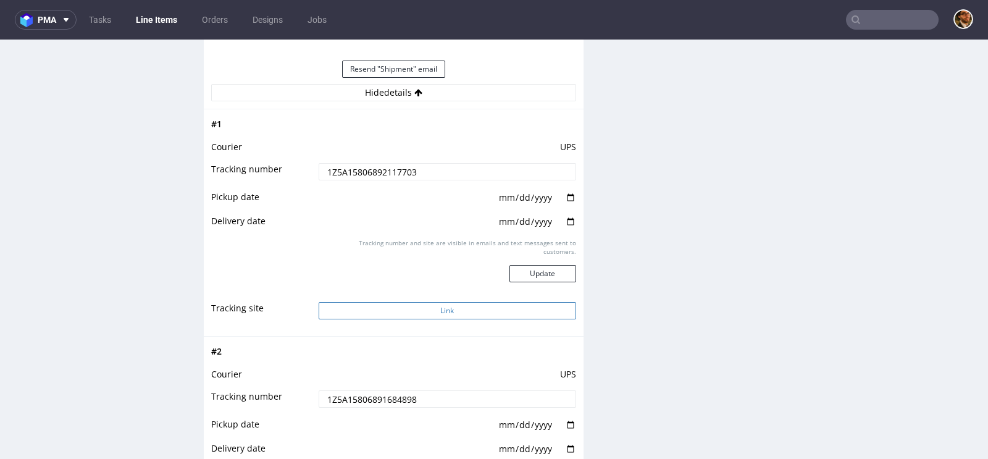
click at [425, 306] on button "Link" at bounding box center [448, 310] width 258 height 17
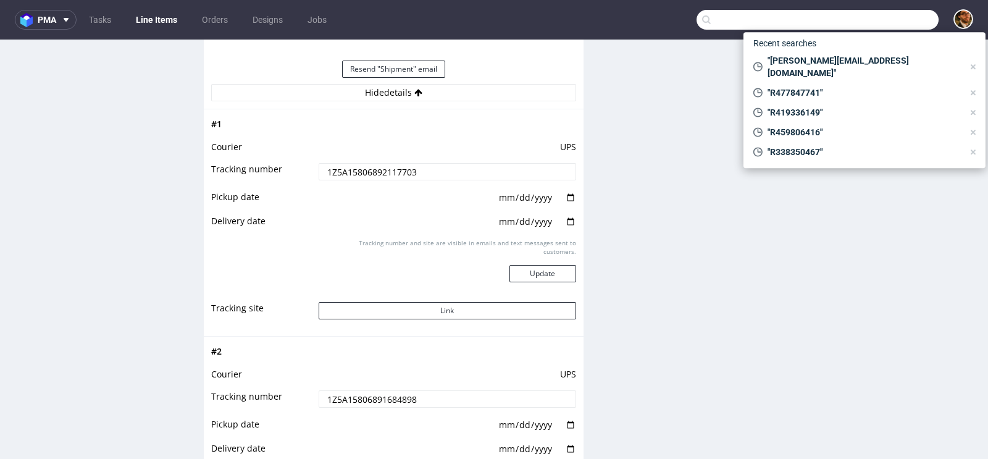
click at [861, 21] on input "text" at bounding box center [818, 20] width 242 height 20
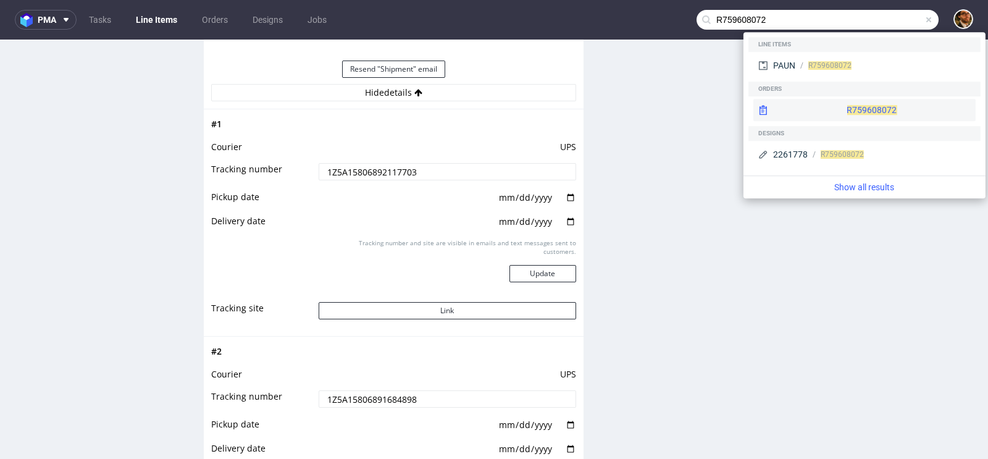
type input "R759608072"
click at [837, 109] on div "R759608072" at bounding box center [864, 110] width 222 height 22
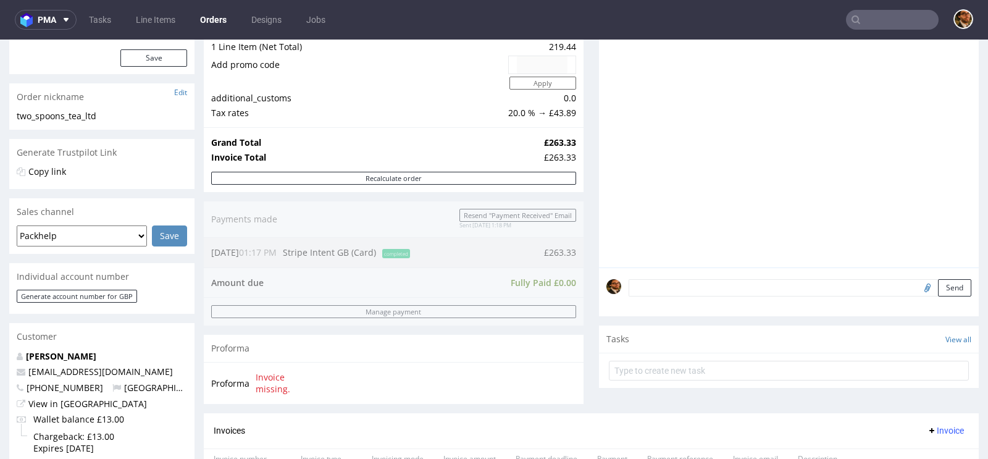
scroll to position [461, 0]
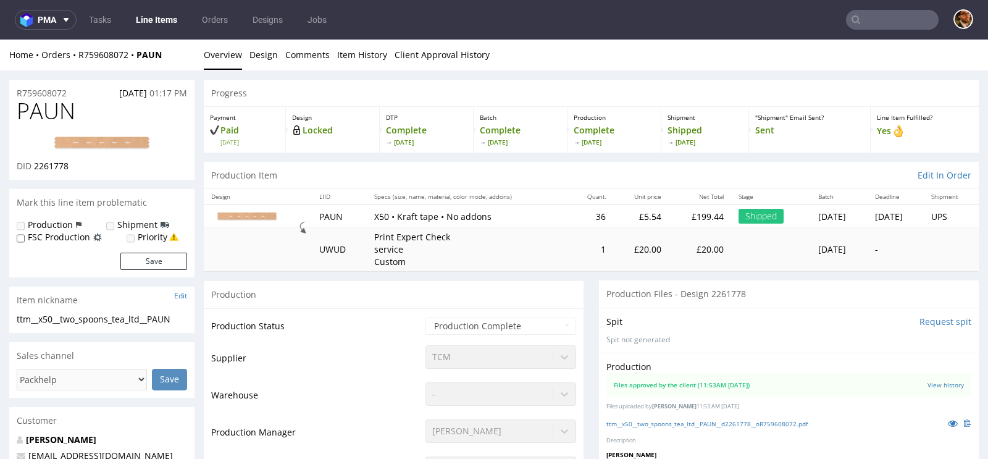
click at [872, 15] on input "text" at bounding box center [892, 20] width 93 height 20
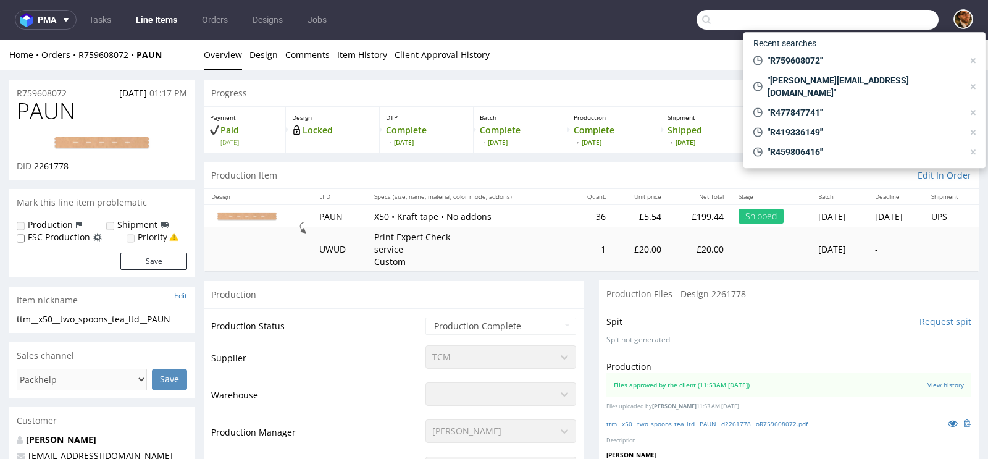
paste input "R554115628"
type input "R554115628"
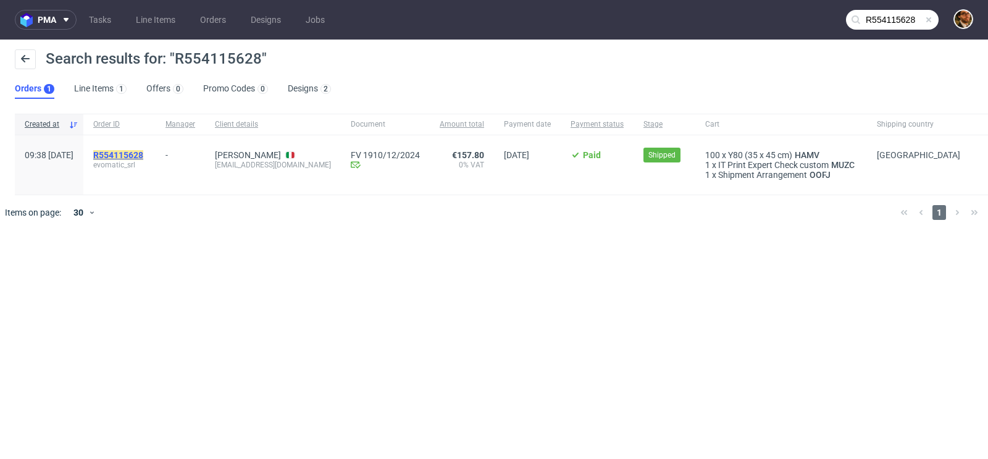
click at [143, 153] on mark "R554115628" at bounding box center [118, 155] width 50 height 10
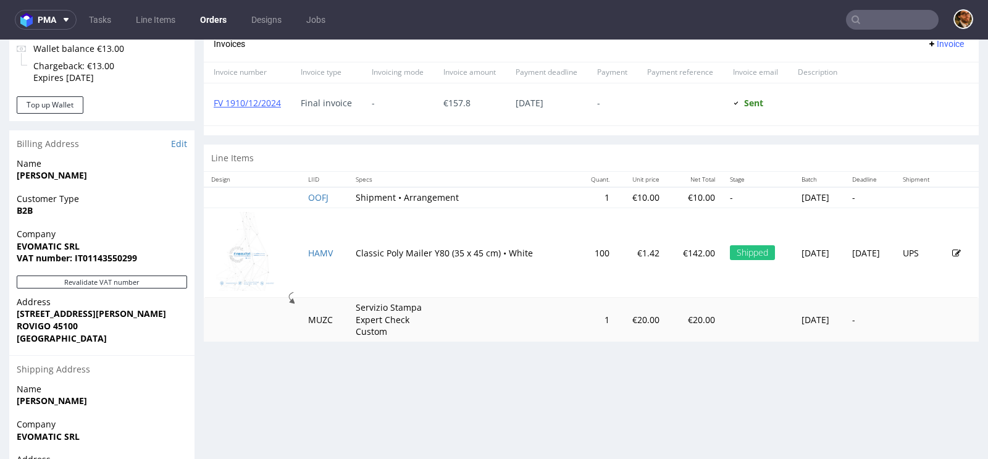
scroll to position [200, 0]
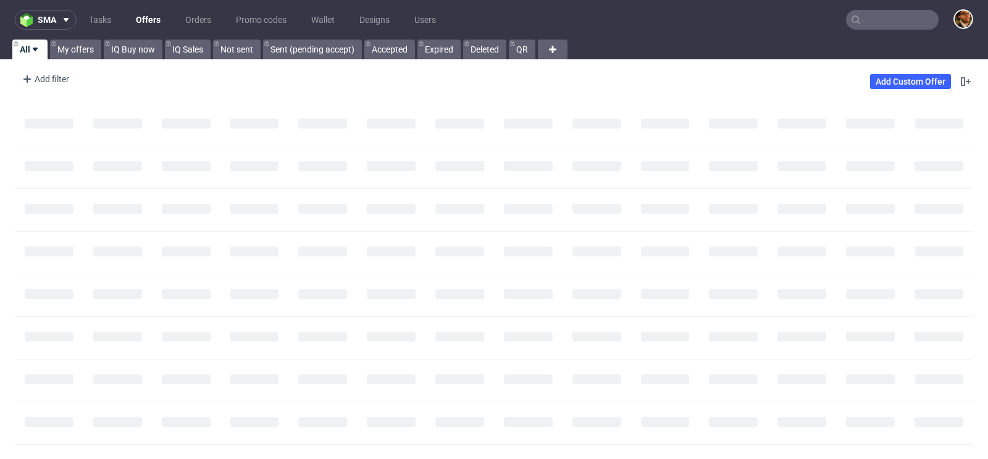
click at [860, 25] on input "text" at bounding box center [892, 20] width 93 height 20
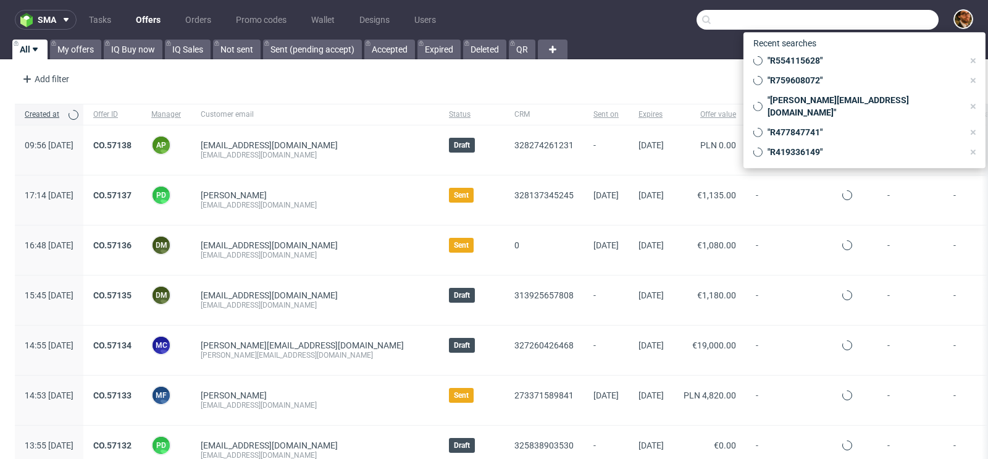
paste input "R466924977"
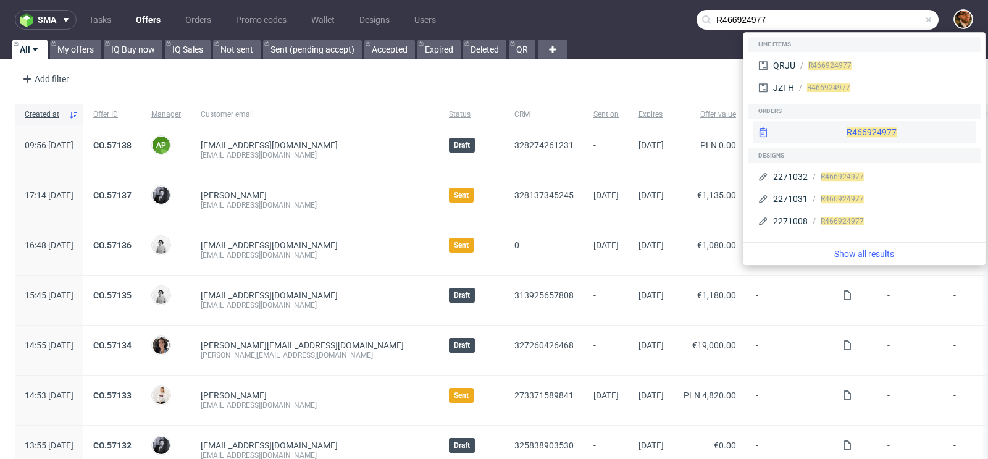
type input "R466924977"
click at [852, 131] on div "R466924977" at bounding box center [864, 132] width 222 height 22
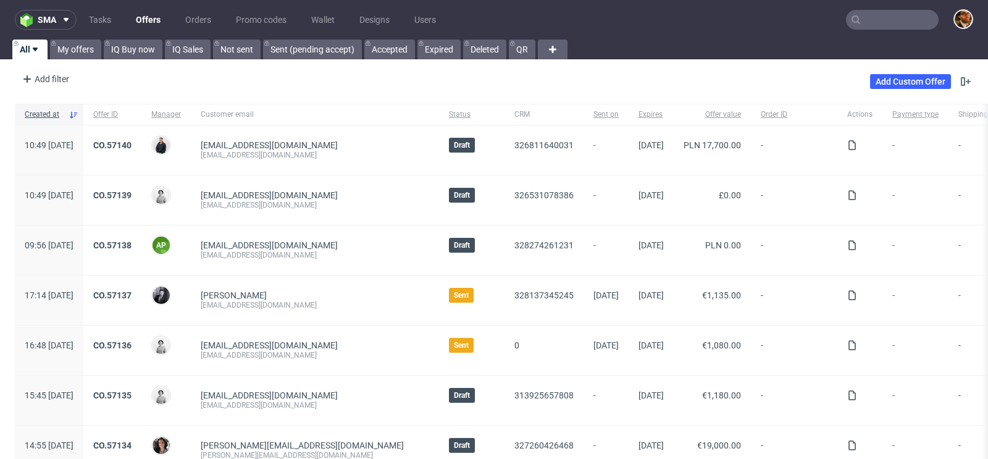
click at [855, 19] on input "text" at bounding box center [892, 20] width 93 height 20
paste input "R759608072"
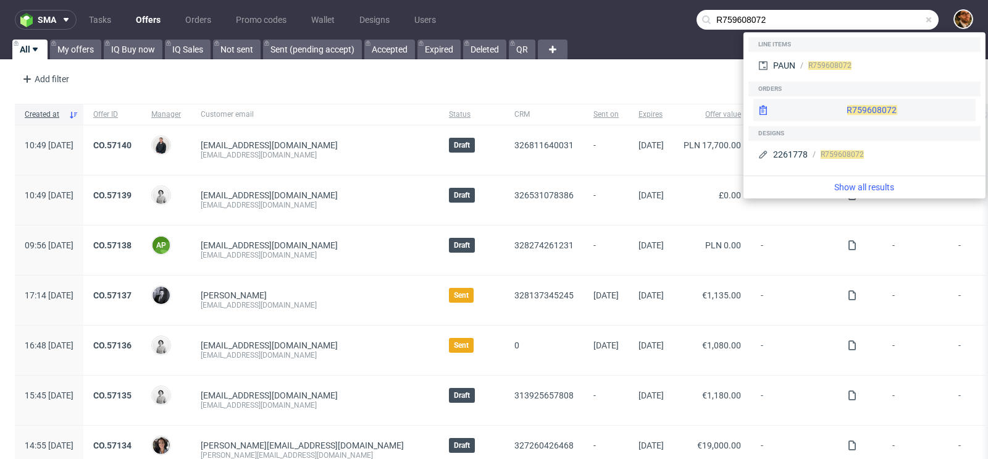
type input "R759608072"
click at [836, 101] on div "R759608072" at bounding box center [864, 110] width 222 height 22
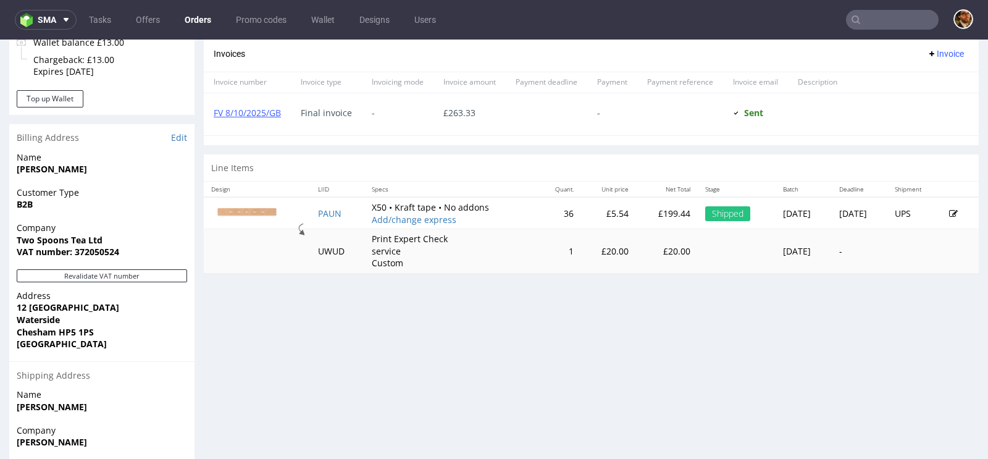
scroll to position [643, 0]
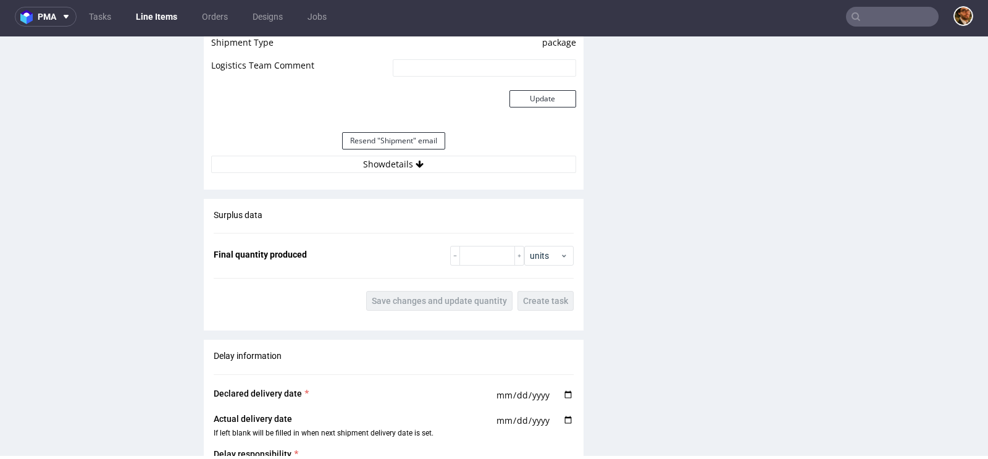
scroll to position [1206, 0]
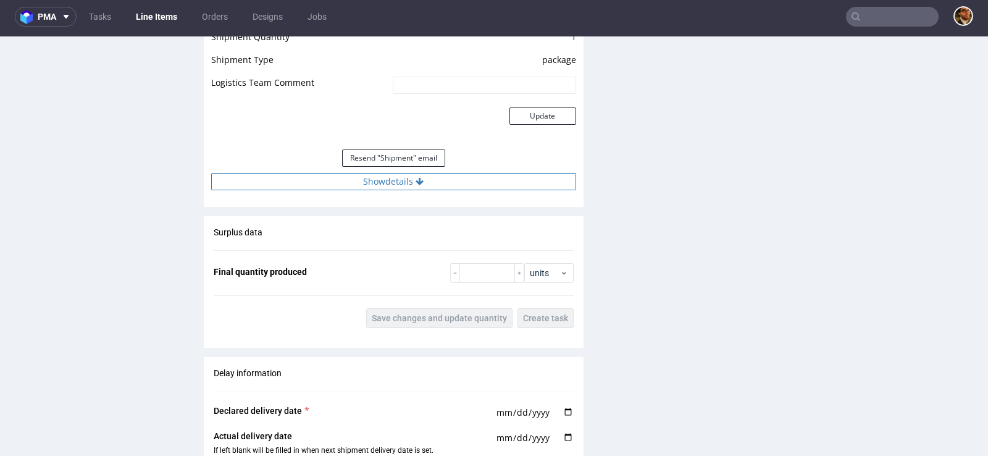
click at [416, 178] on icon at bounding box center [420, 181] width 8 height 9
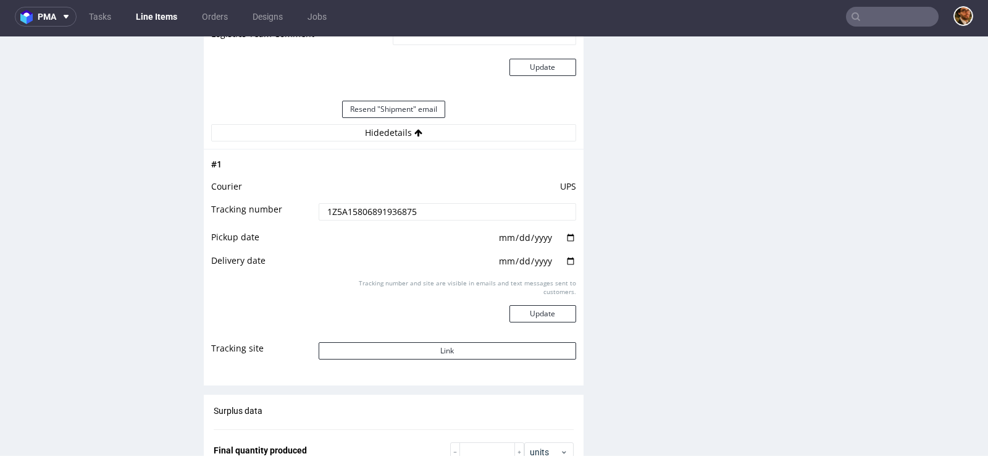
scroll to position [1307, 0]
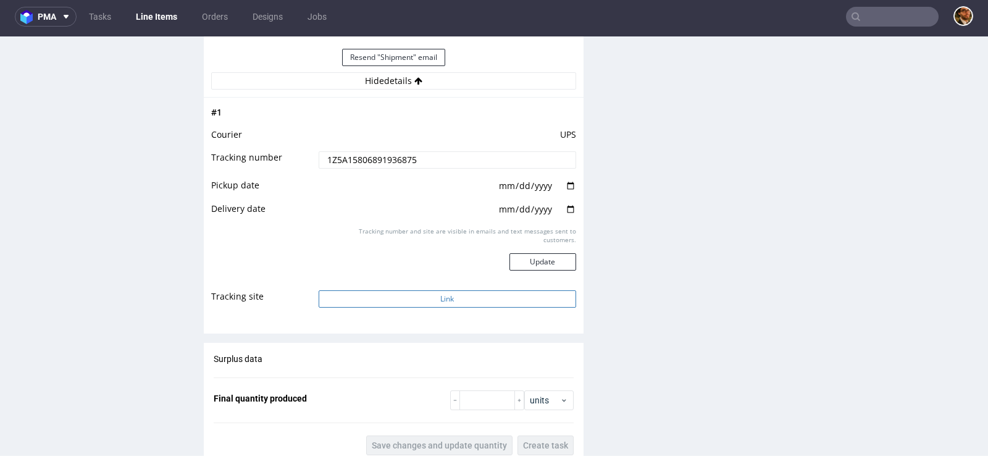
click at [435, 299] on button "Link" at bounding box center [448, 298] width 258 height 17
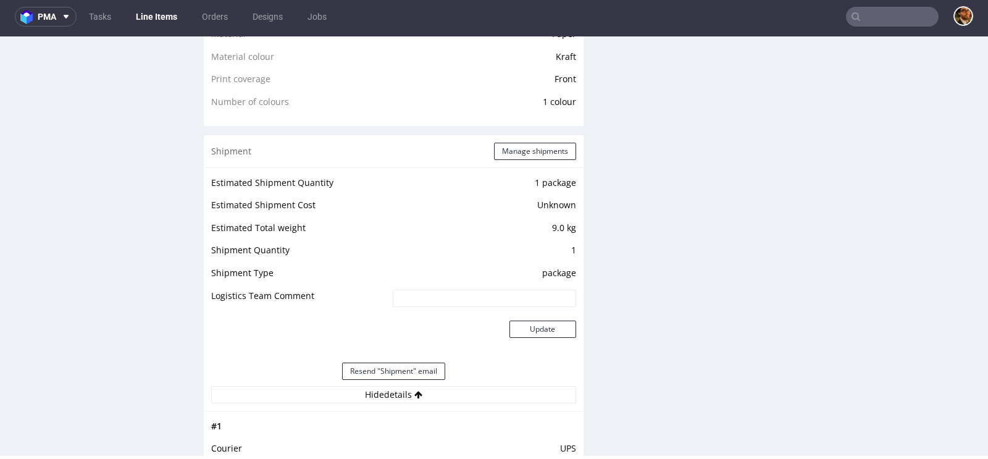
scroll to position [987, 0]
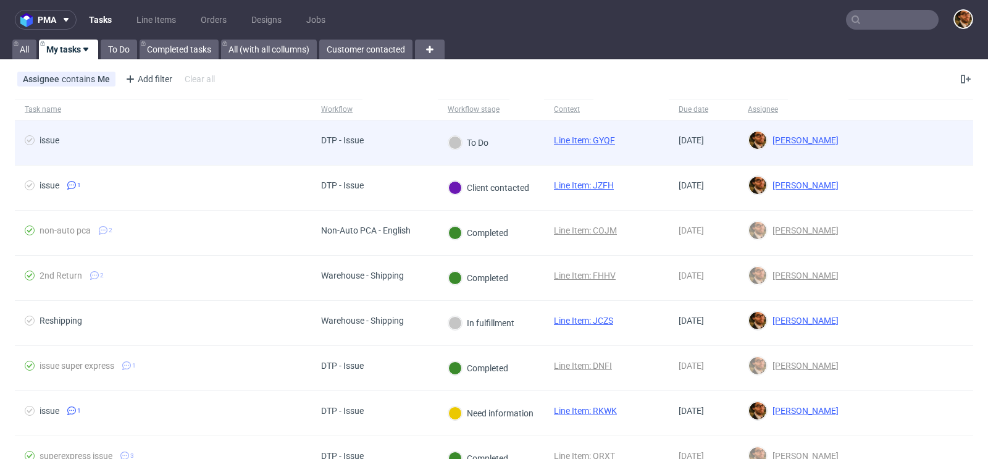
click at [872, 137] on div at bounding box center [910, 142] width 125 height 44
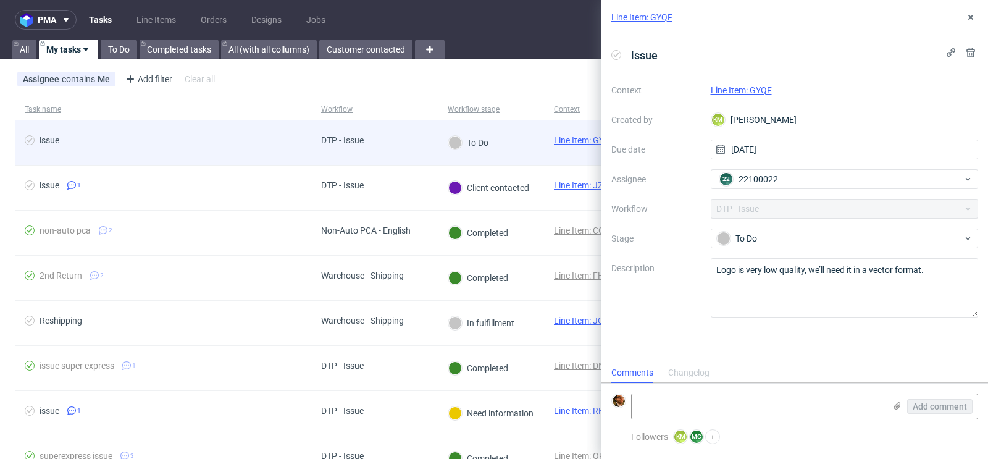
scroll to position [10, 0]
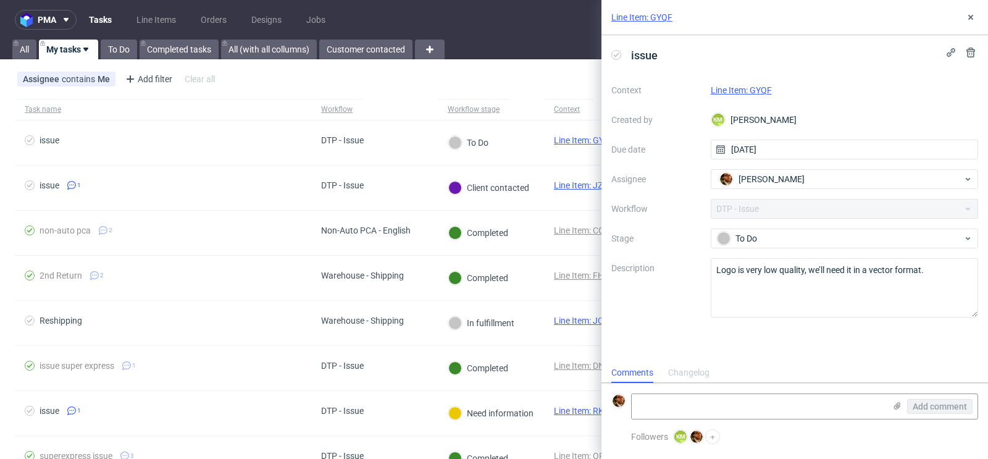
click at [747, 89] on link "Line Item: GYQF" at bounding box center [741, 90] width 61 height 10
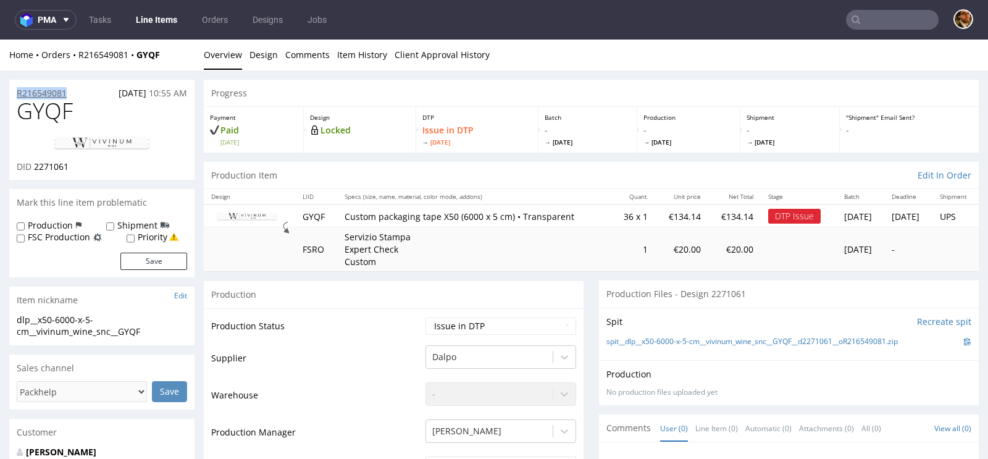
drag, startPoint x: 77, startPoint y: 96, endPoint x: 16, endPoint y: 96, distance: 61.1
click at [16, 96] on div "R216549081 07.10.2025 10:55 AM" at bounding box center [101, 90] width 185 height 20
copy p "R216549081"
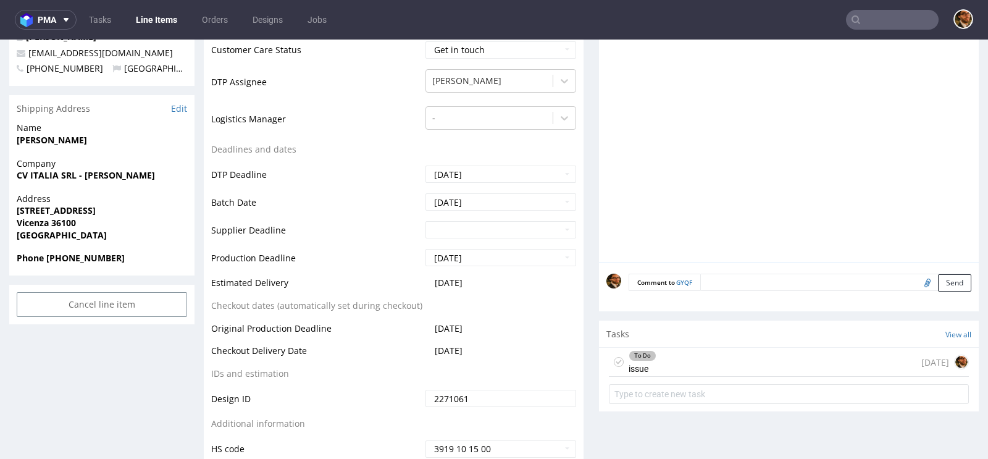
scroll to position [495, 0]
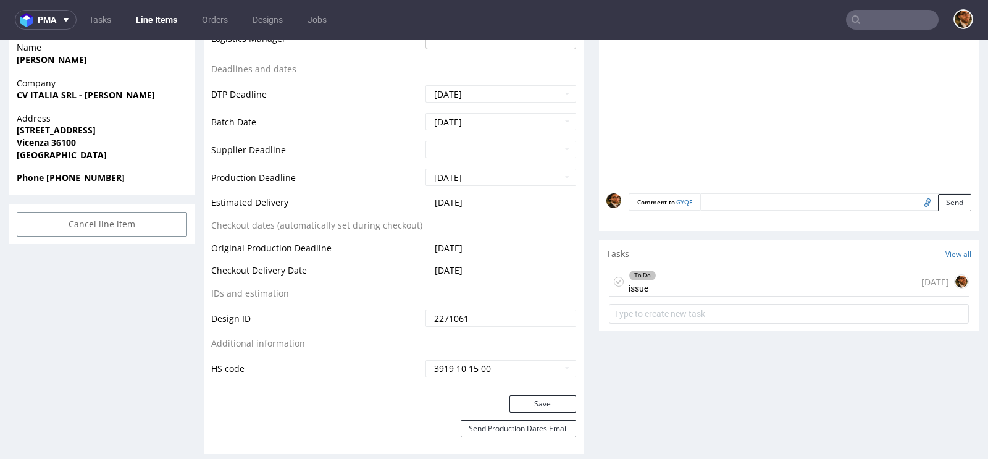
click at [689, 275] on div "To Do issue 1 day ago" at bounding box center [789, 281] width 360 height 29
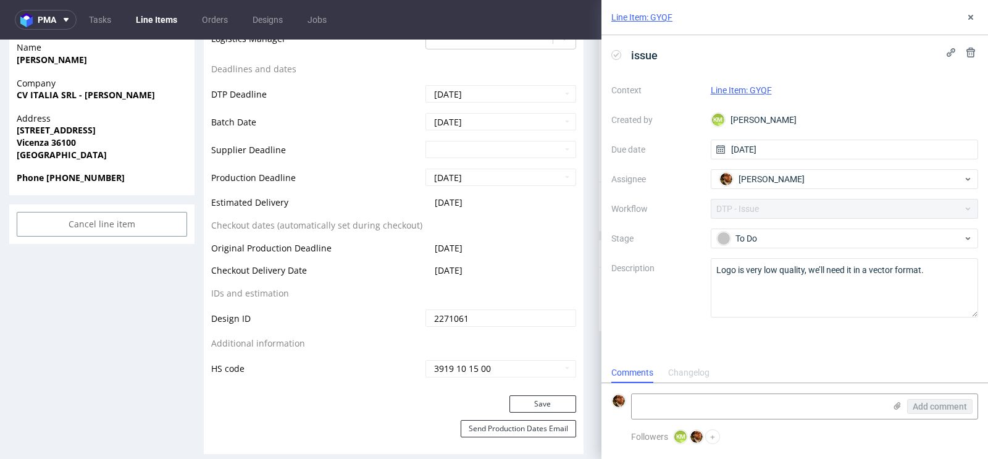
scroll to position [10, 0]
click at [950, 234] on div "To Do" at bounding box center [840, 239] width 246 height 14
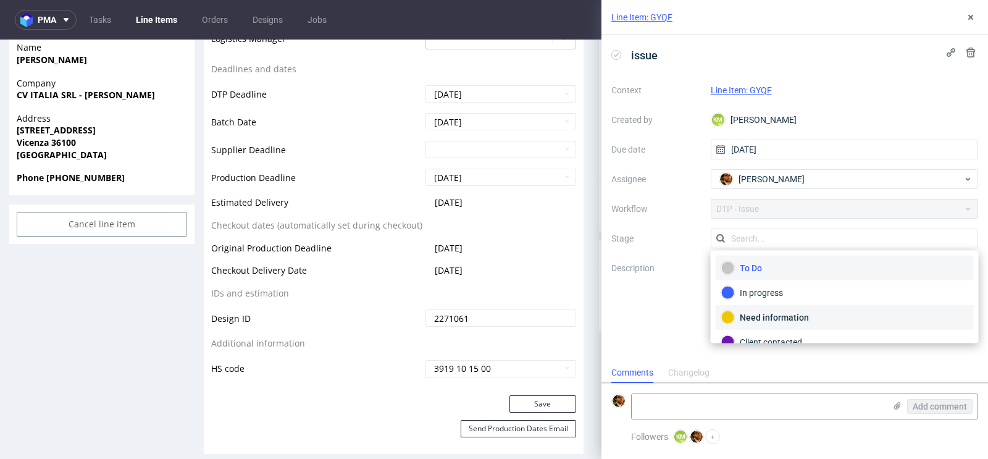
scroll to position [49, 0]
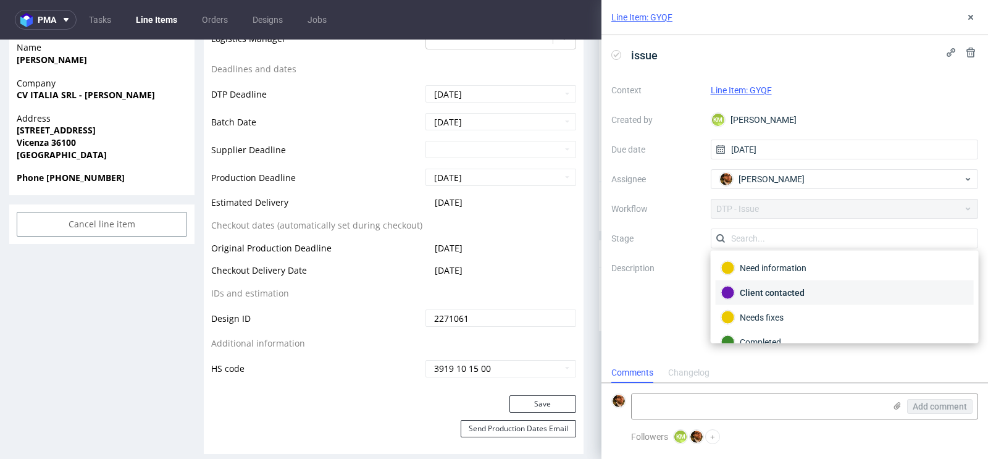
click at [799, 291] on div "Client contacted" at bounding box center [844, 293] width 247 height 14
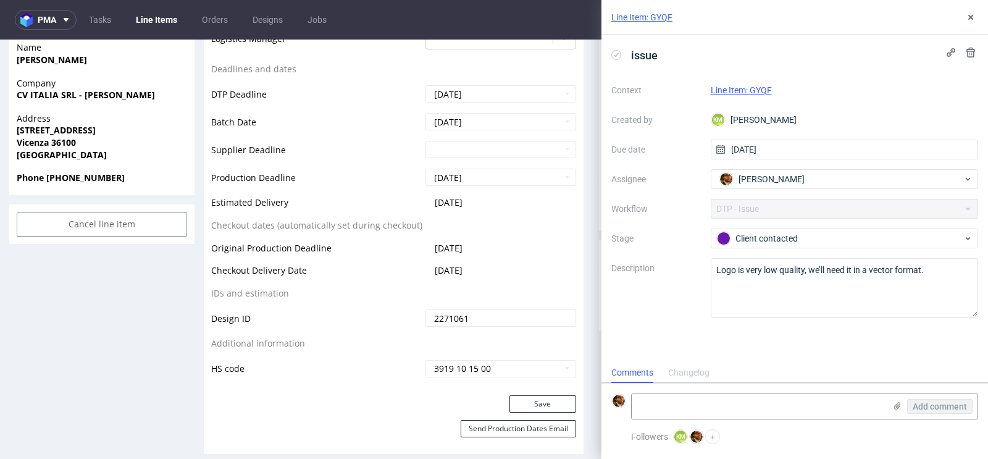
click at [637, 327] on div "issue Context Line Item: GYQF Created by KM Karol Markowski Due date 08/10/2025…" at bounding box center [794, 198] width 387 height 327
click at [961, 15] on div "Line Item: GYQF" at bounding box center [794, 17] width 387 height 35
click at [972, 17] on icon at bounding box center [971, 17] width 10 height 10
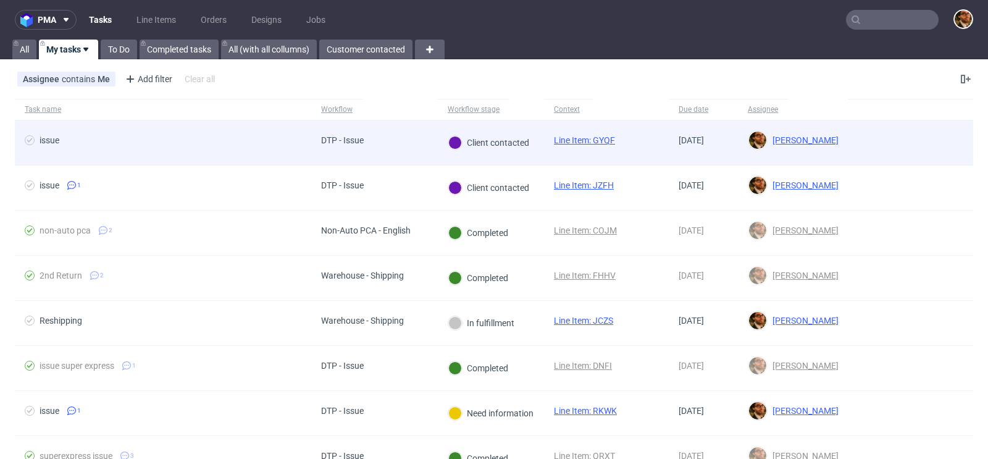
click at [892, 137] on div at bounding box center [910, 142] width 125 height 44
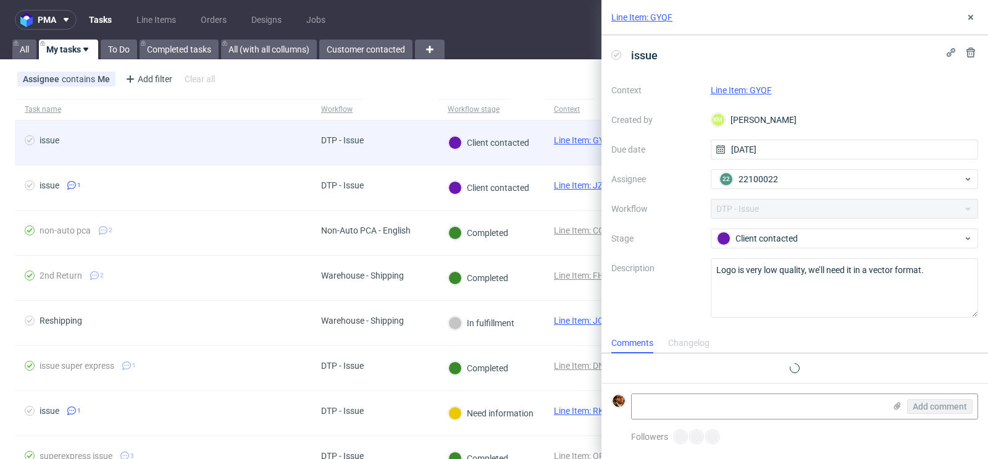
scroll to position [10, 0]
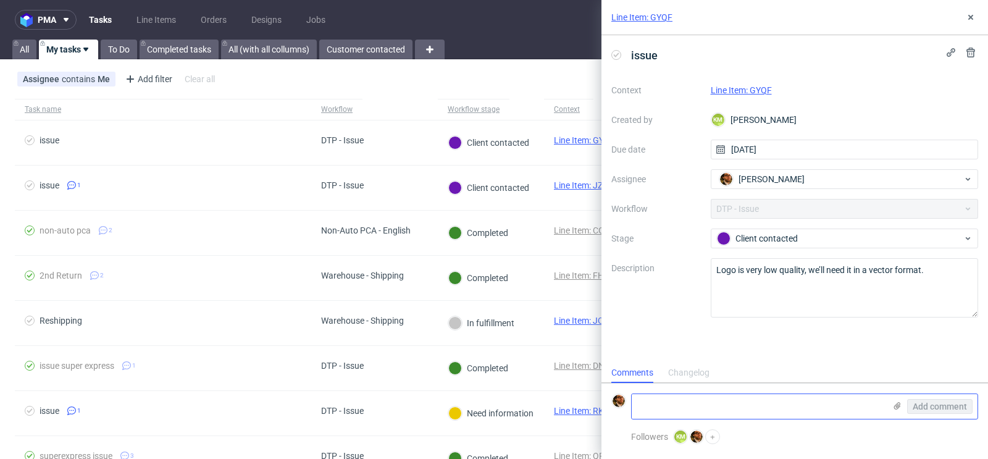
click at [680, 403] on textarea at bounding box center [758, 406] width 253 height 25
click at [894, 404] on icon at bounding box center [897, 406] width 10 height 10
click at [0, 0] on input "file" at bounding box center [0, 0] width 0 height 0
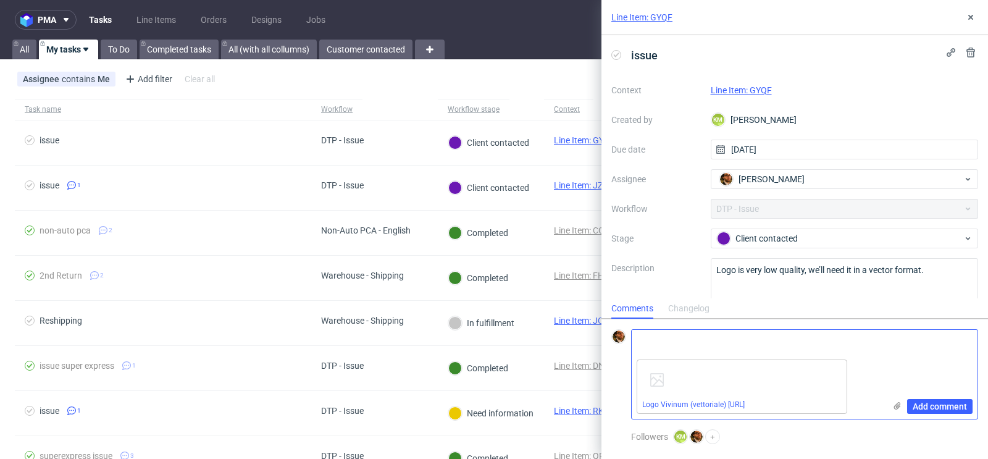
click at [696, 345] on textarea at bounding box center [758, 342] width 253 height 25
type textarea "vector format"
click at [923, 404] on span "Add comment" at bounding box center [940, 406] width 54 height 9
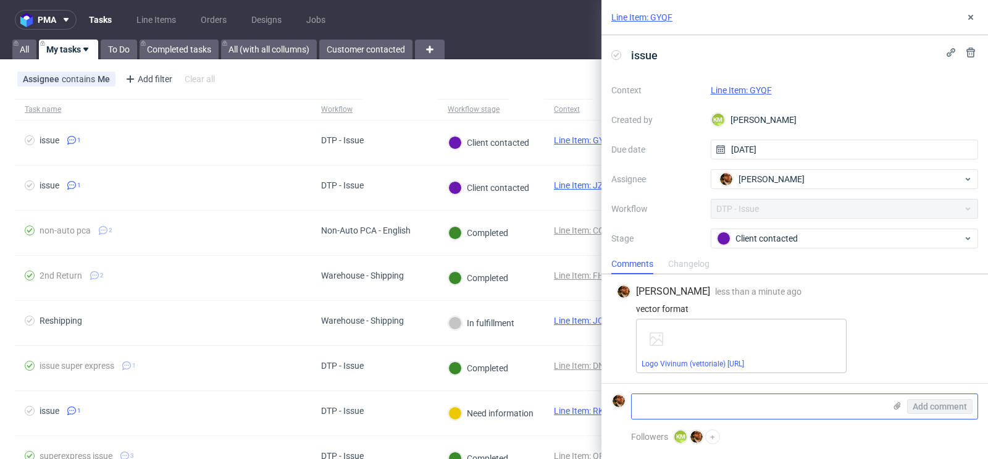
click at [754, 89] on link "Line Item: GYQF" at bounding box center [741, 90] width 61 height 10
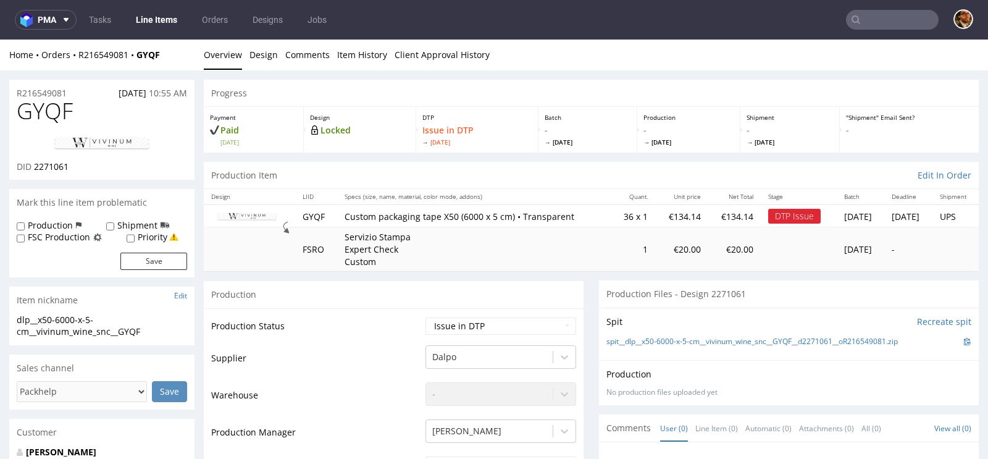
scroll to position [100, 0]
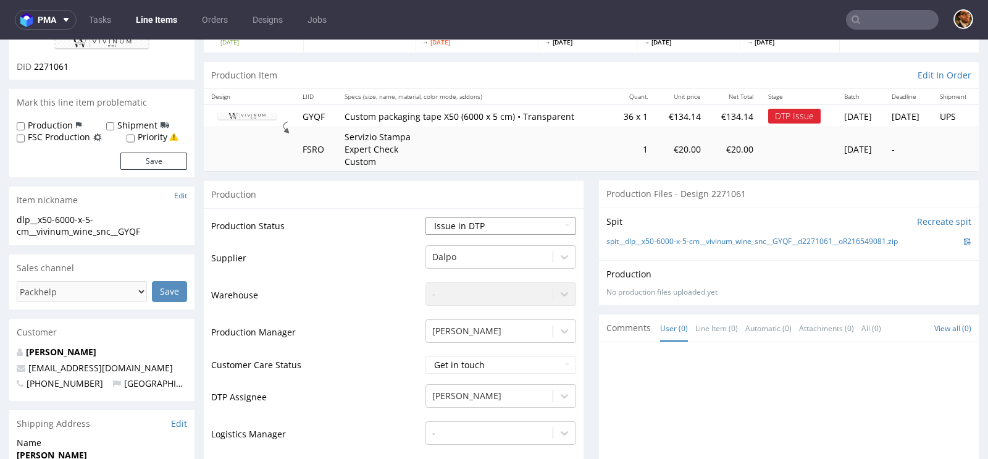
click at [559, 219] on select "Waiting for Artwork Waiting for Diecut Waiting for Mockup Waiting for DTP Waiti…" at bounding box center [500, 225] width 151 height 17
select select "back_for_dtp"
click at [425, 217] on select "Waiting for Artwork Waiting for Diecut Waiting for Mockup Waiting for DTP Waiti…" at bounding box center [500, 225] width 151 height 17
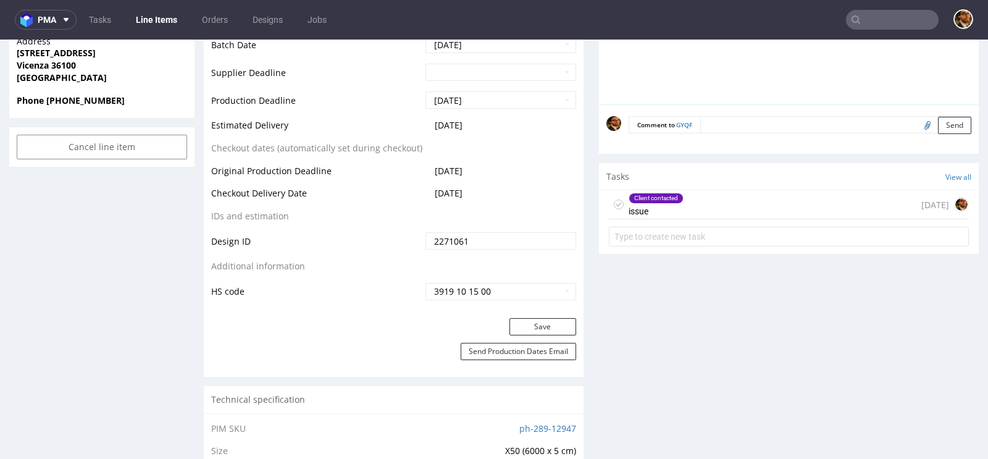
scroll to position [704, 0]
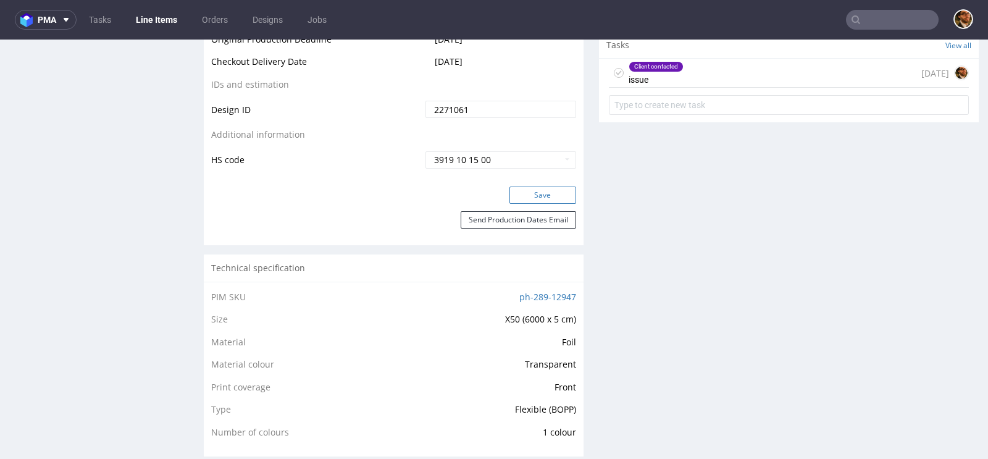
click at [524, 195] on button "Save" at bounding box center [542, 194] width 67 height 17
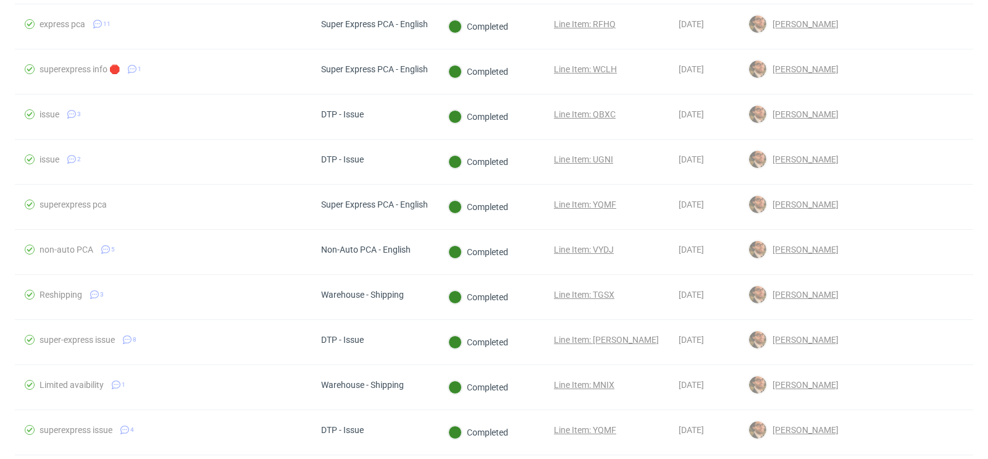
scroll to position [1044, 0]
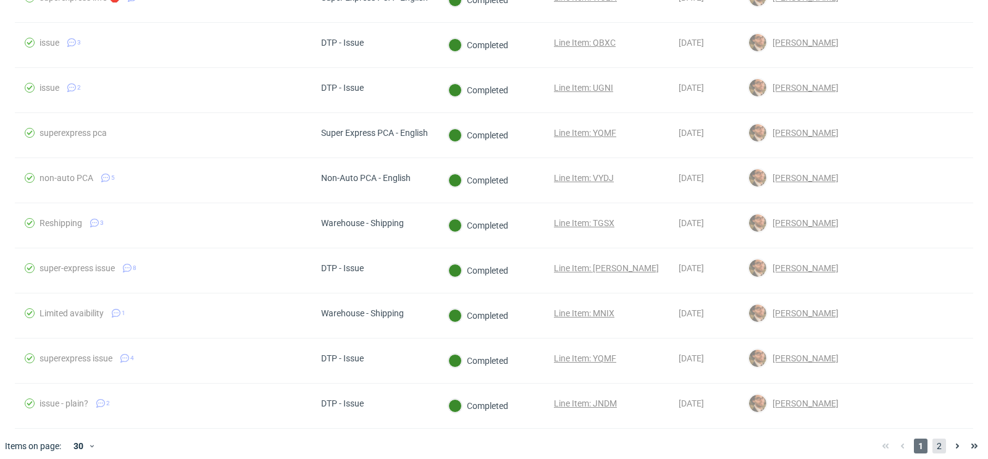
click at [932, 438] on span "2" at bounding box center [939, 445] width 14 height 15
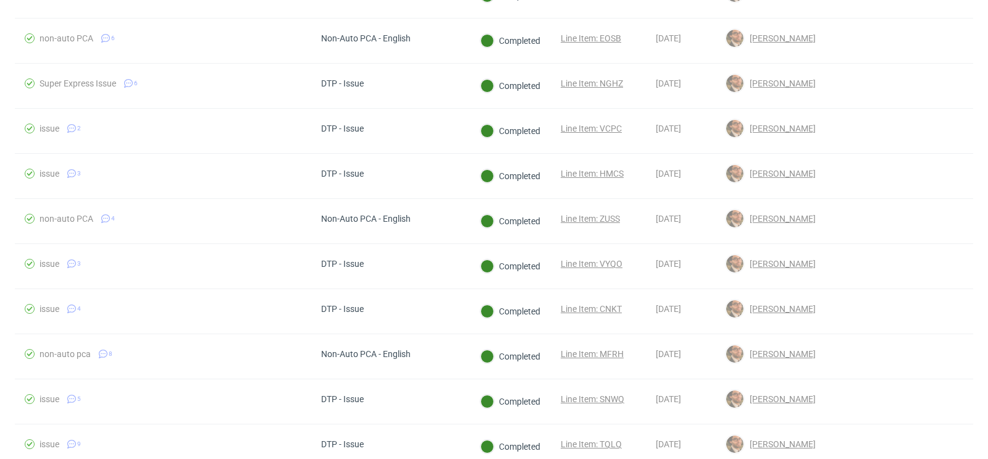
scroll to position [641, 0]
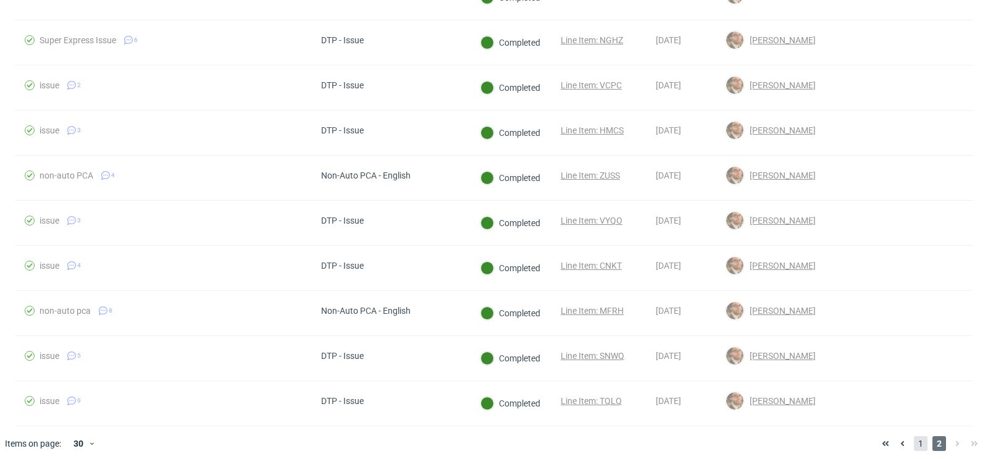
click at [914, 437] on span "1" at bounding box center [921, 443] width 14 height 15
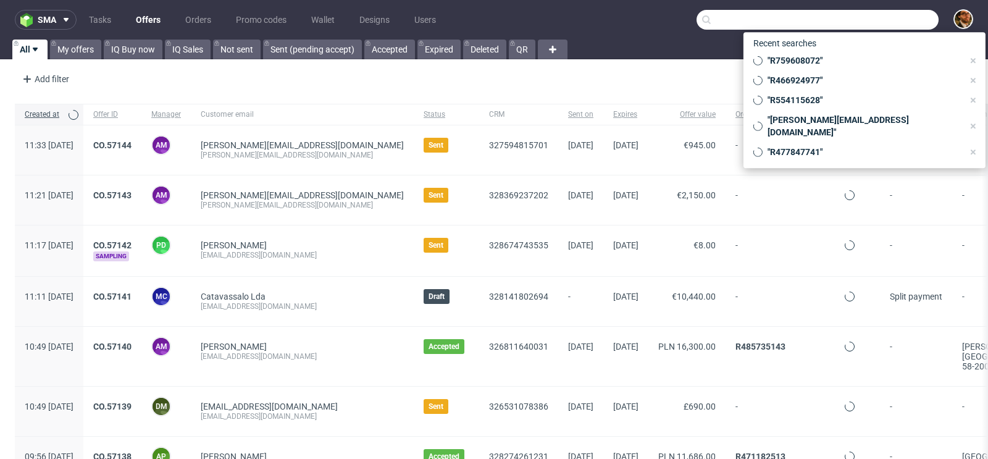
click at [873, 20] on input "text" at bounding box center [818, 20] width 242 height 20
paste input "R656392905"
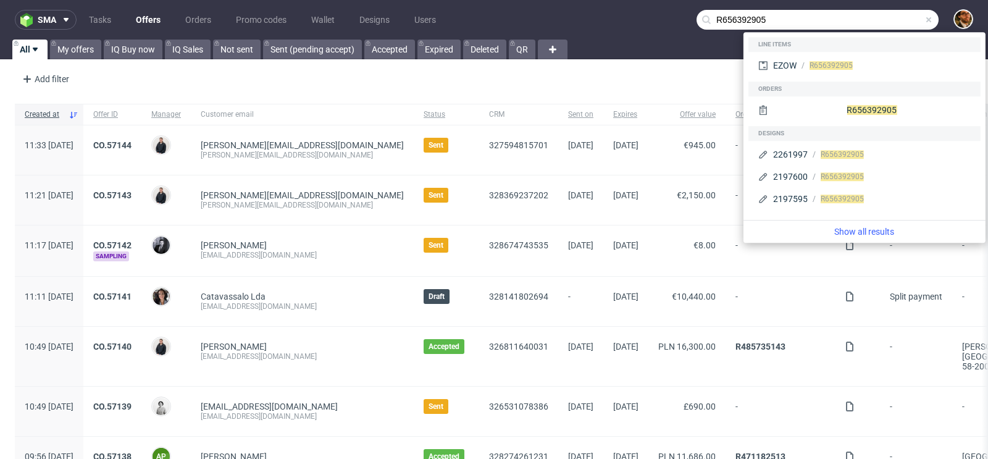
type input "R656392905"
click at [840, 97] on div "R656392905" at bounding box center [864, 111] width 232 height 30
click at [837, 109] on div "R656392905" at bounding box center [864, 110] width 222 height 22
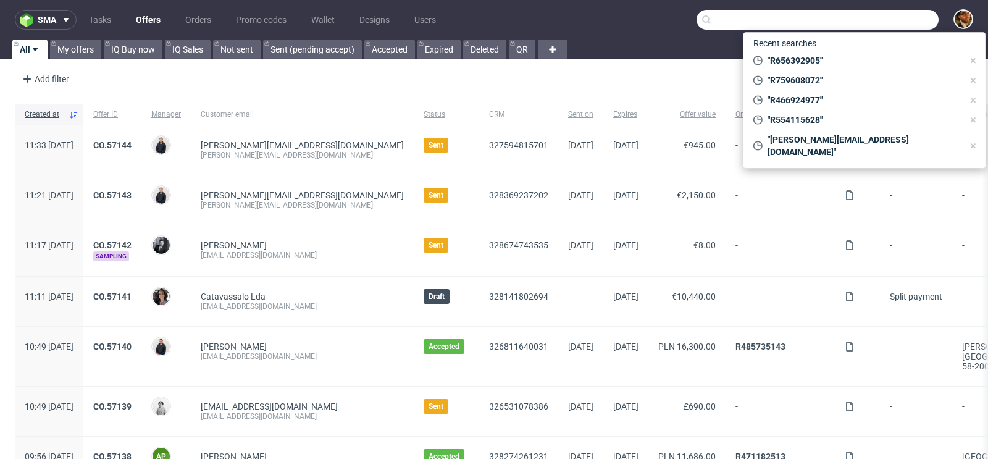
click at [854, 14] on input "text" at bounding box center [818, 20] width 242 height 20
paste input "[URL][DOMAIN_NAME]"
type input "[URL][DOMAIN_NAME]"
paste input "R656392905"
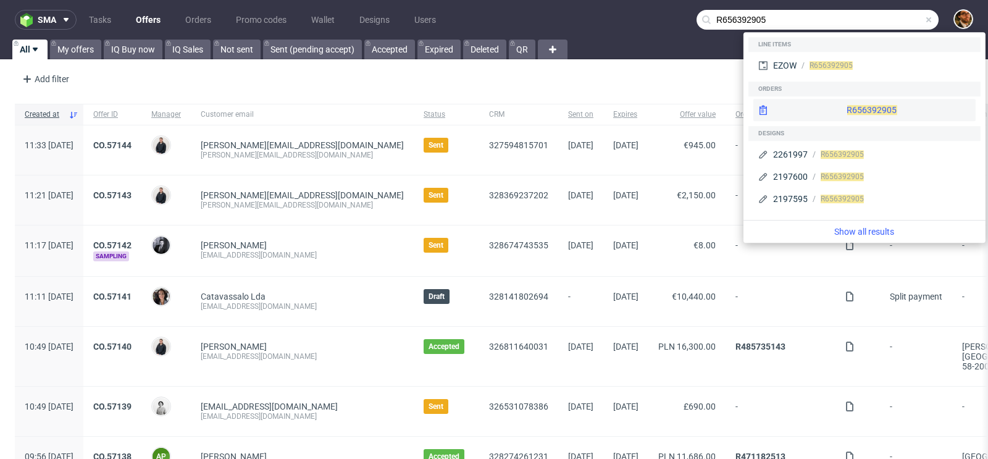
type input "R656392905"
click at [834, 109] on div "R656392905" at bounding box center [864, 110] width 222 height 22
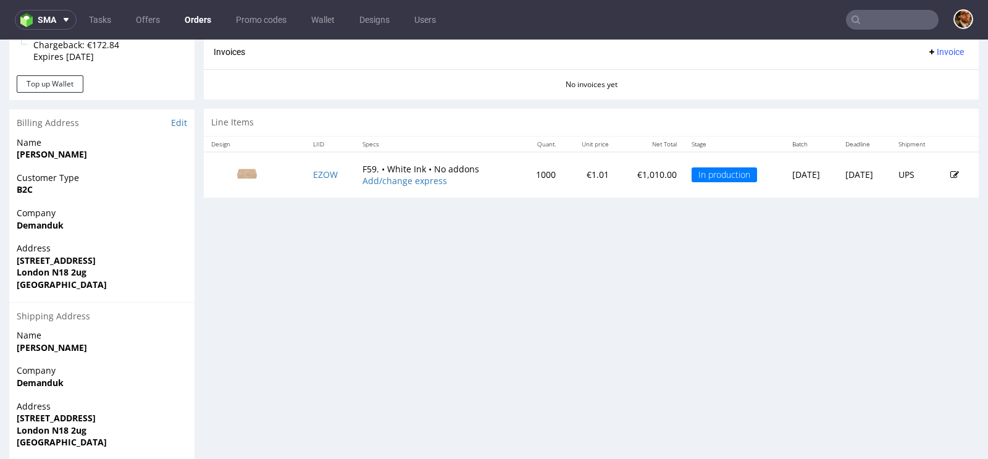
scroll to position [508, 0]
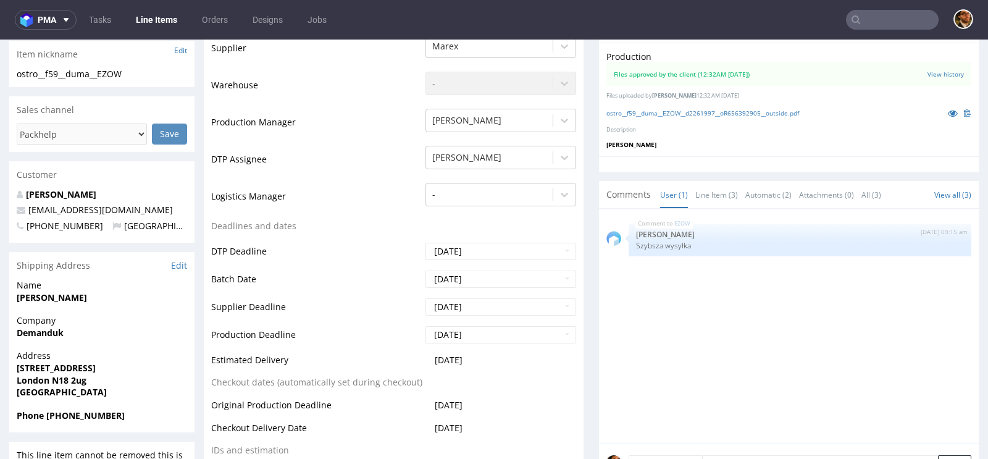
scroll to position [270, 0]
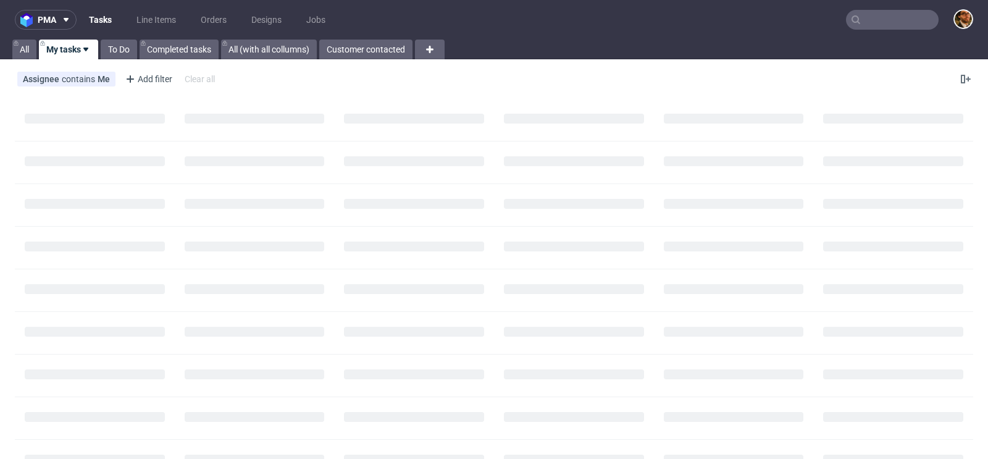
click at [864, 19] on input "text" at bounding box center [892, 20] width 93 height 20
paste input "R656392905"
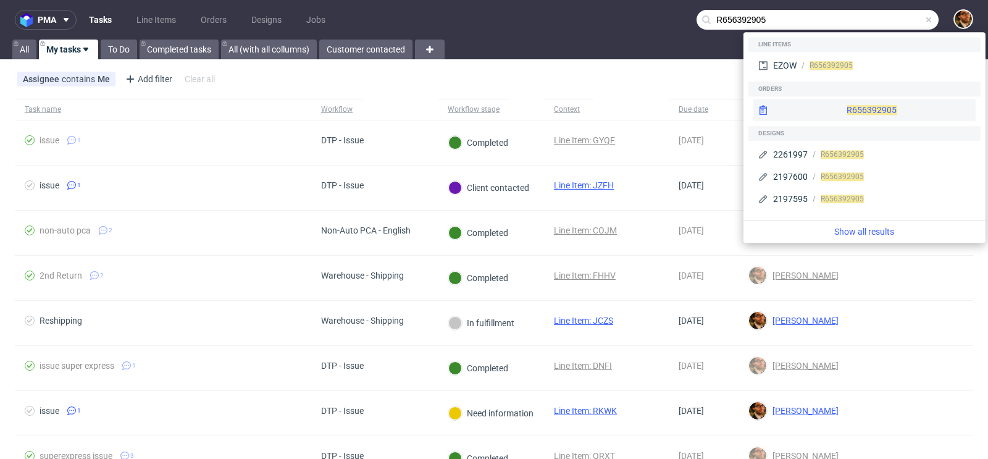
type input "R656392905"
click at [856, 112] on div "R656392905" at bounding box center [864, 110] width 222 height 22
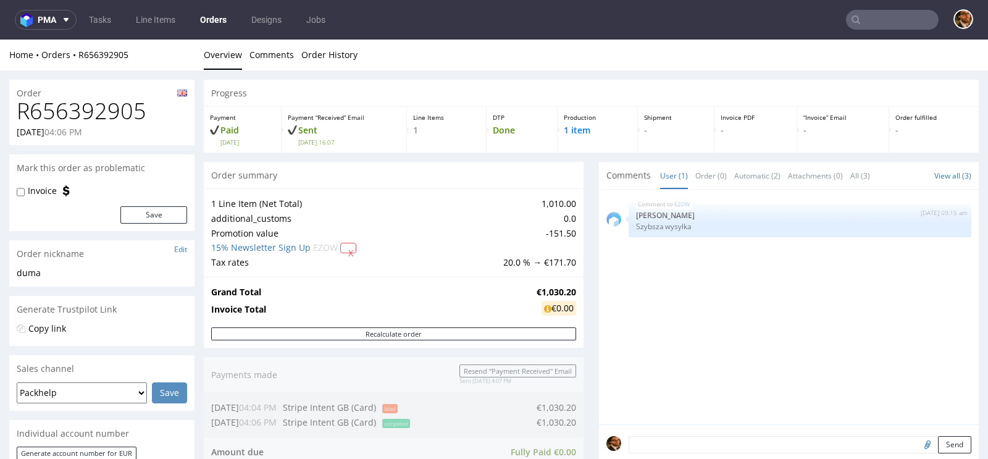
click at [868, 23] on input "text" at bounding box center [892, 20] width 93 height 20
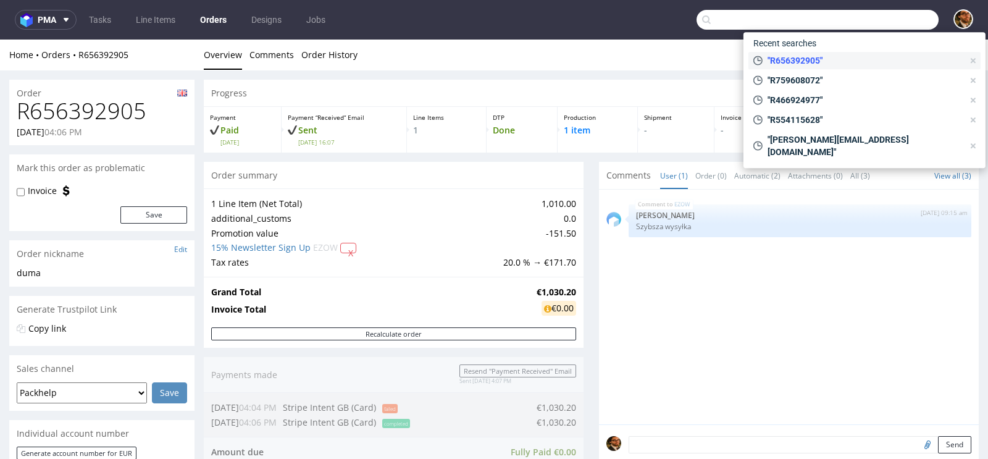
click at [975, 59] on use at bounding box center [973, 60] width 5 height 5
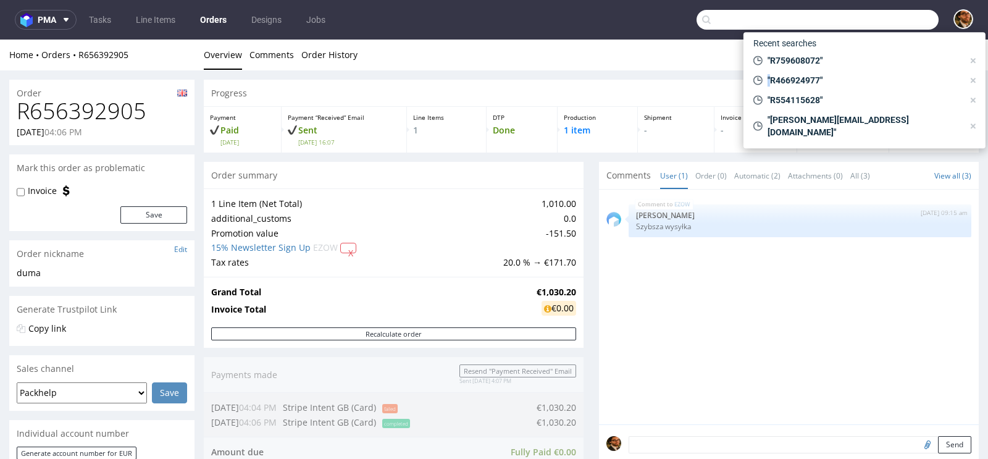
click at [975, 59] on use at bounding box center [973, 60] width 5 height 5
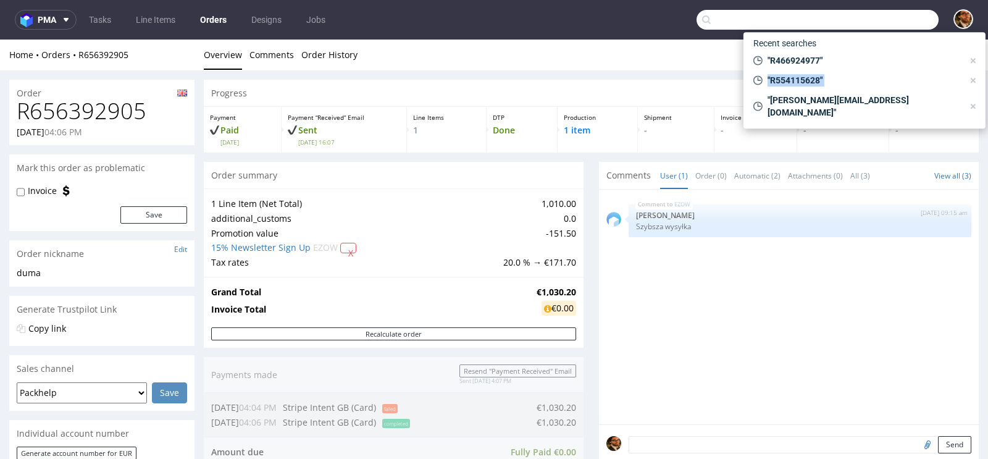
click at [975, 59] on use at bounding box center [973, 60] width 5 height 5
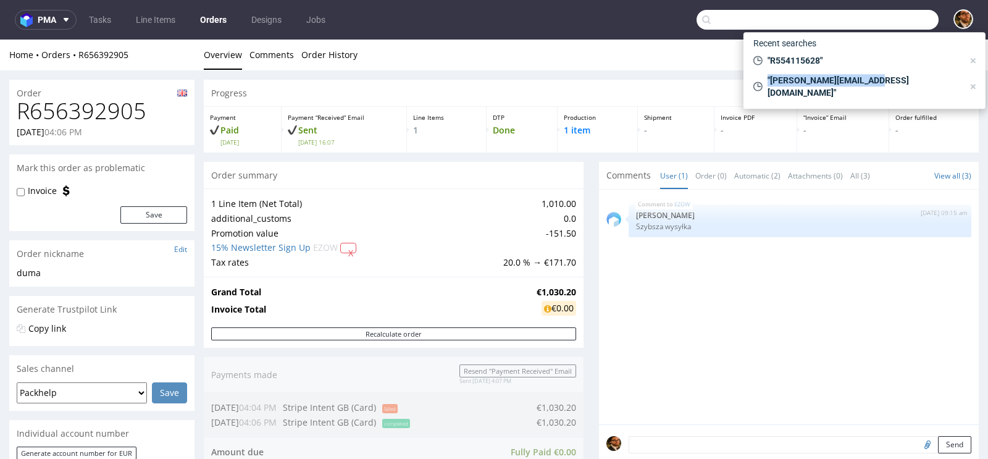
click at [975, 59] on use at bounding box center [973, 60] width 5 height 5
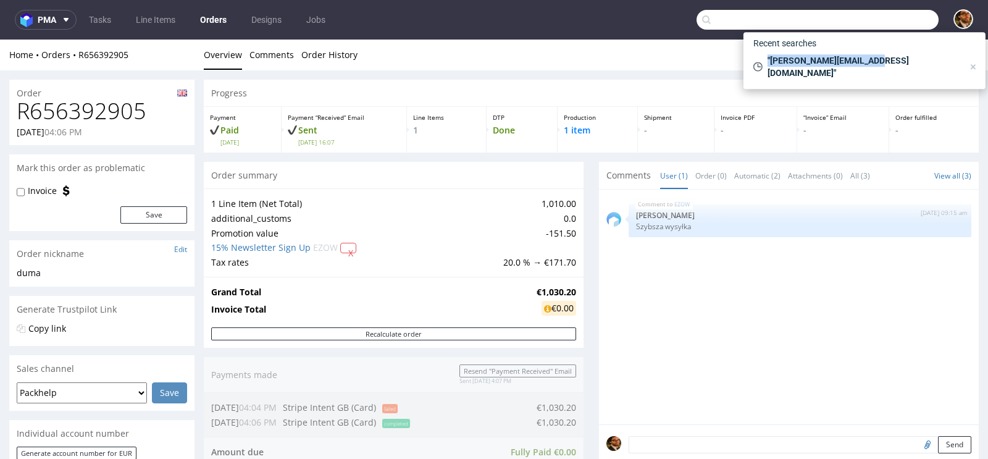
click at [975, 64] on use at bounding box center [973, 66] width 5 height 5
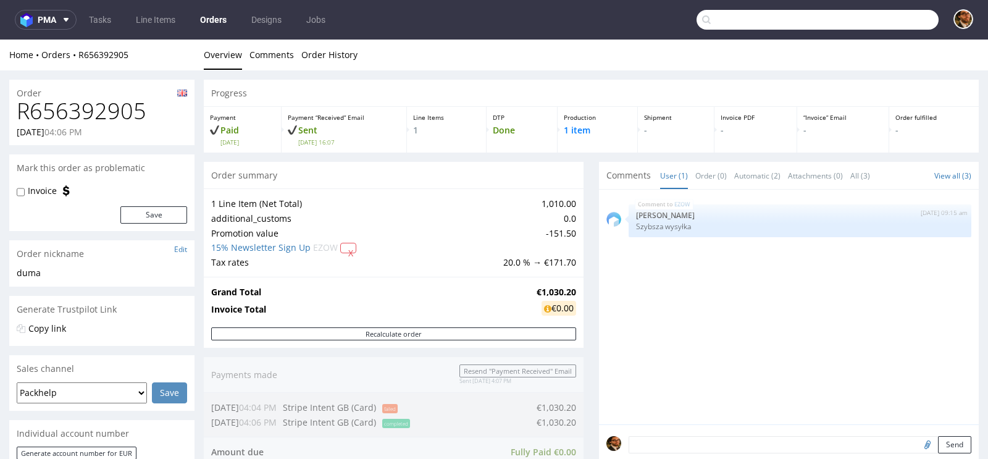
click at [777, 25] on input "text" at bounding box center [818, 20] width 242 height 20
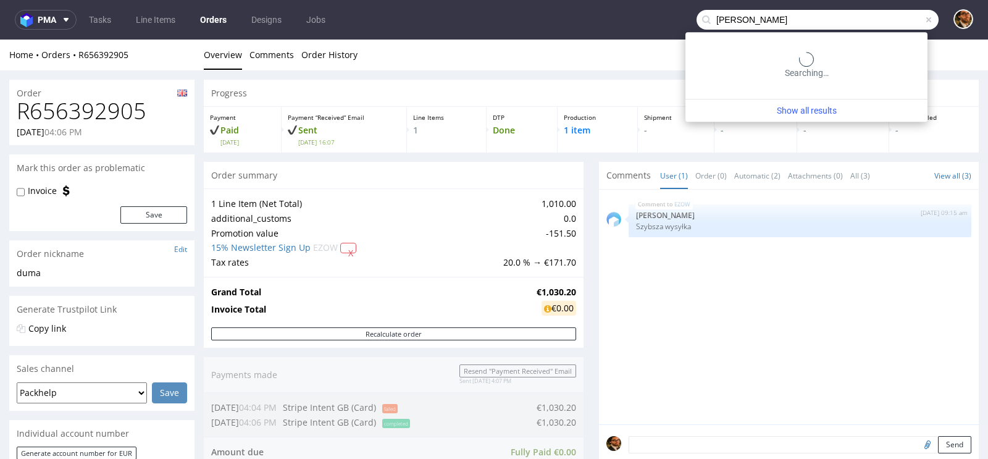
type input "j"
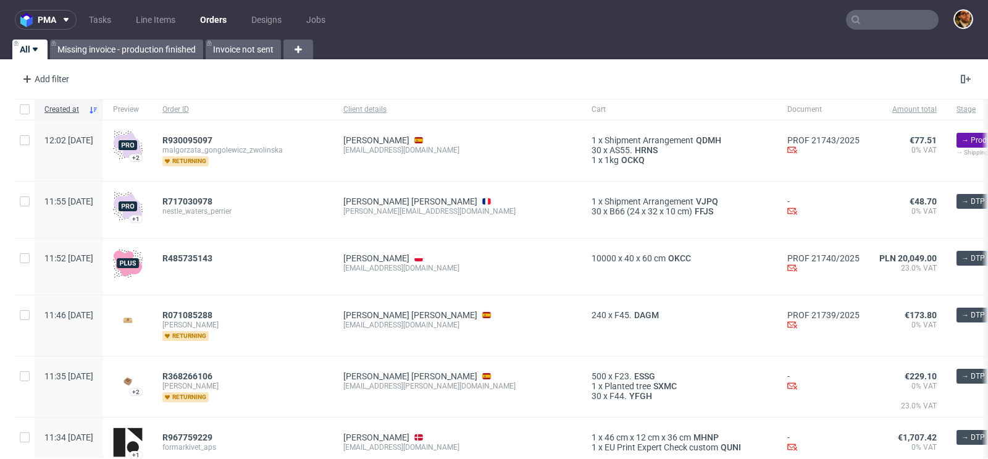
click at [856, 16] on input "text" at bounding box center [892, 20] width 93 height 20
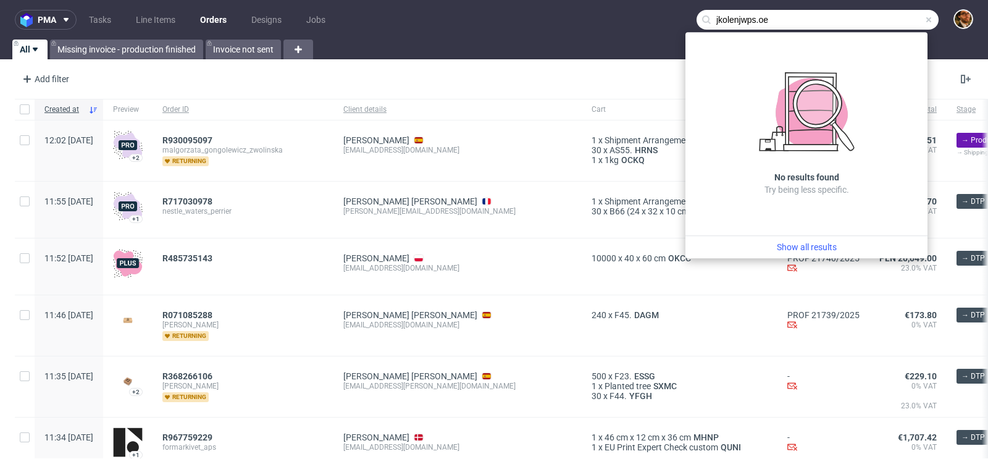
type input "jkolenjwps.o"
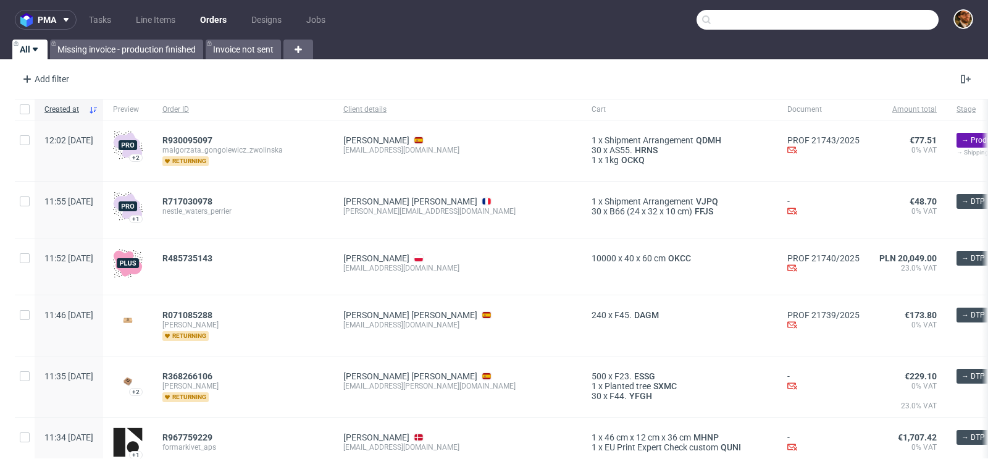
click at [716, 25] on input "text" at bounding box center [818, 20] width 242 height 20
click at [718, 24] on input "text" at bounding box center [818, 20] width 242 height 20
type input "j"
click at [719, 19] on input "text" at bounding box center [818, 20] width 242 height 20
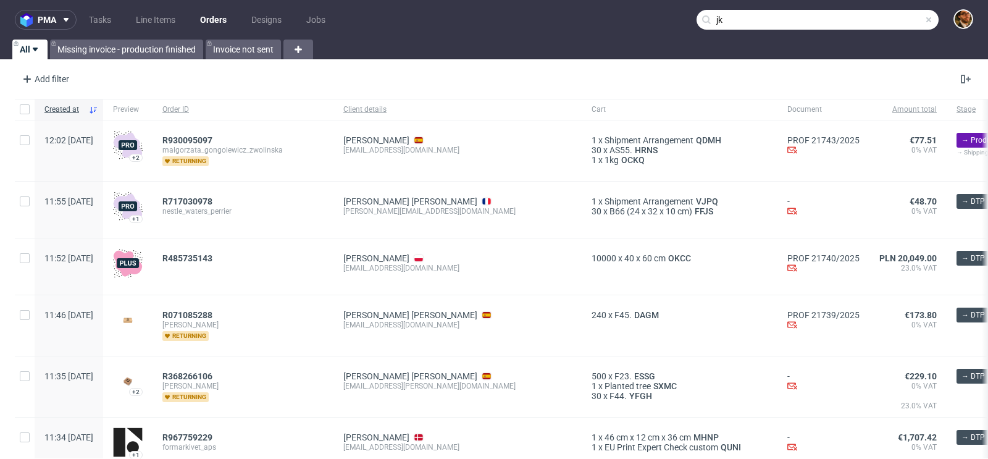
type input "jke"
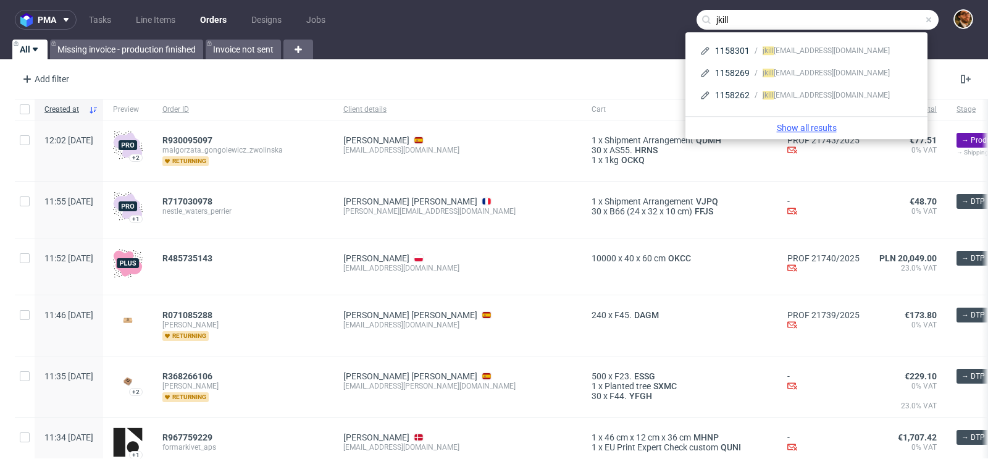
click at [802, 127] on link "Show all results" at bounding box center [806, 128] width 232 height 12
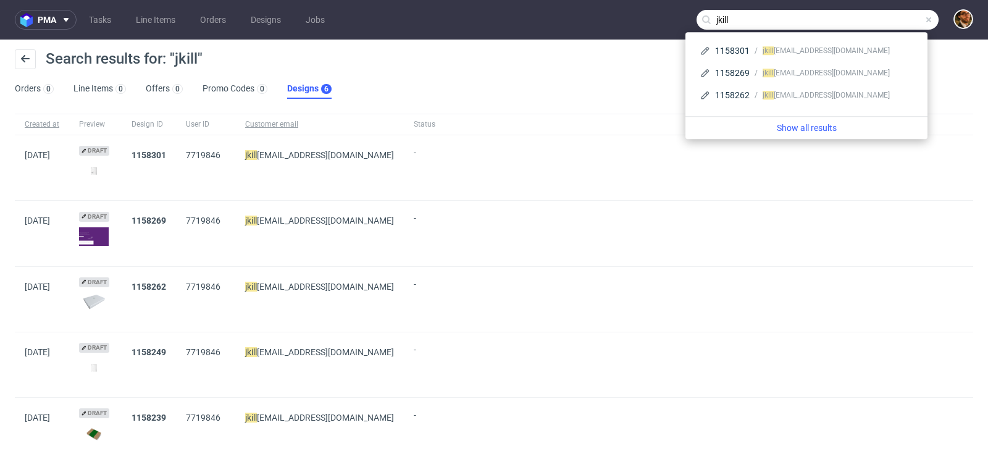
click at [710, 19] on input "jkill" at bounding box center [818, 20] width 242 height 20
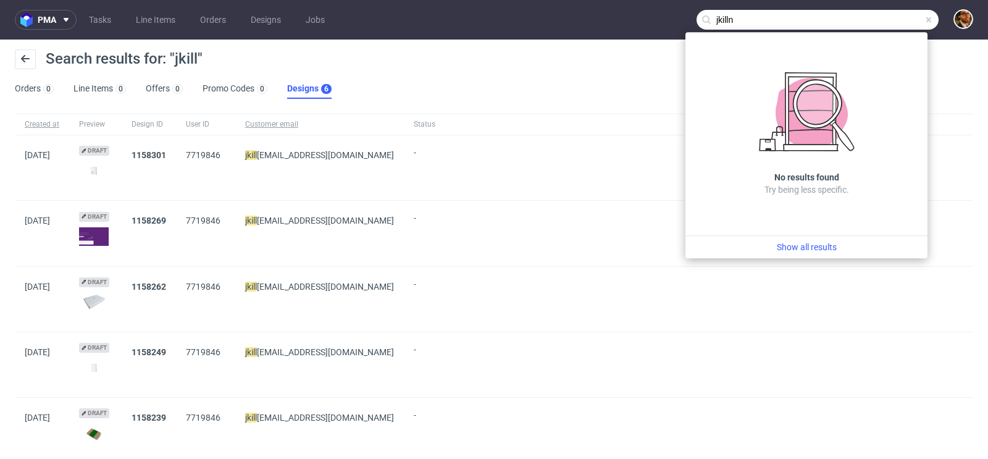
type input "jkill"
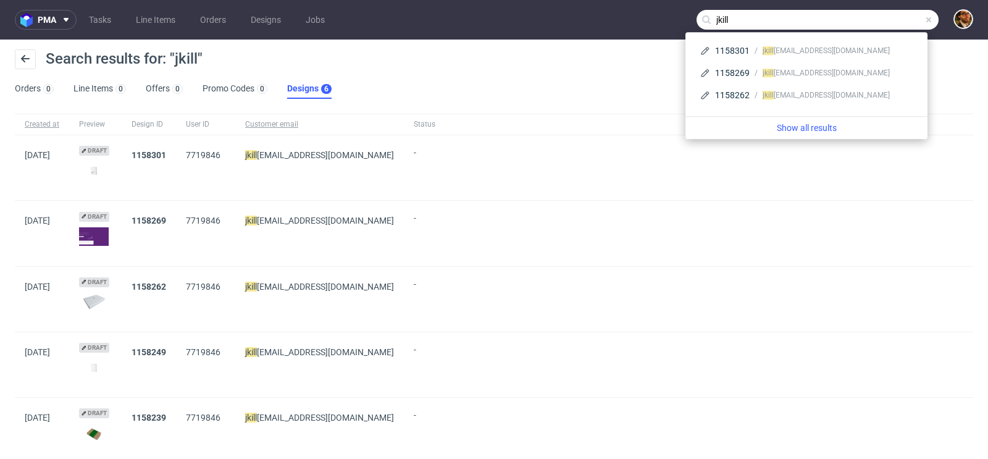
drag, startPoint x: 728, startPoint y: 16, endPoint x: 686, endPoint y: 16, distance: 42.0
click at [697, 16] on input "jkill" at bounding box center [818, 20] width 242 height 20
click at [819, 22] on input "jkill" at bounding box center [818, 20] width 242 height 20
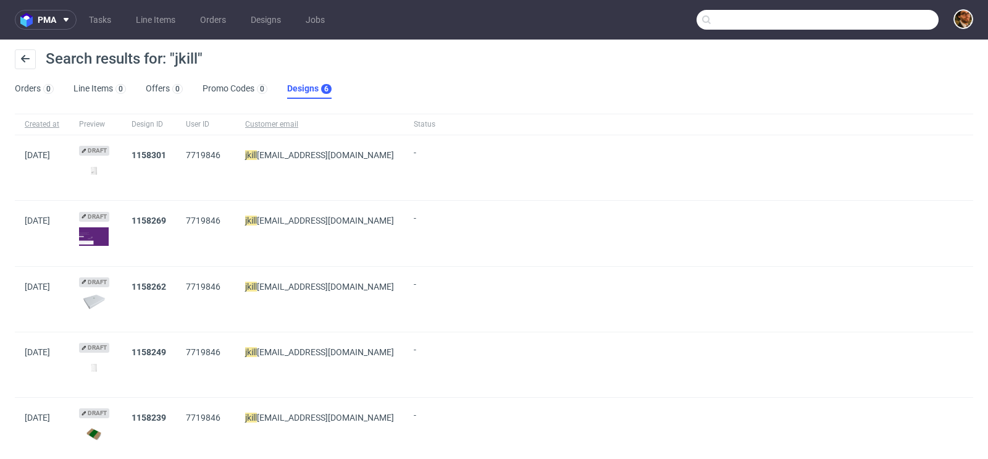
paste input "R053929627"
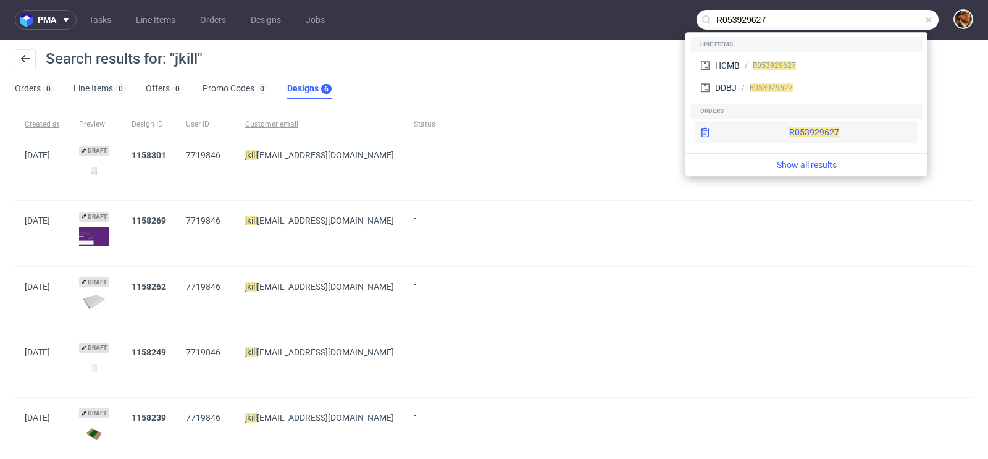
type input "R053929627"
click at [790, 126] on div "R053929627" at bounding box center [806, 132] width 222 height 22
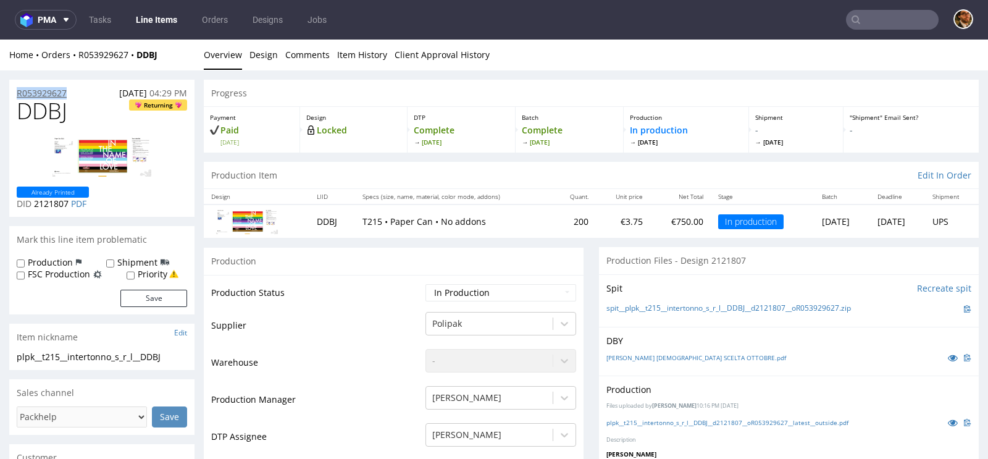
drag, startPoint x: 79, startPoint y: 91, endPoint x: 18, endPoint y: 92, distance: 61.1
click at [18, 92] on div "R053929627 [DATE] 04:29 PM" at bounding box center [101, 90] width 185 height 20
copy p "R053929627"
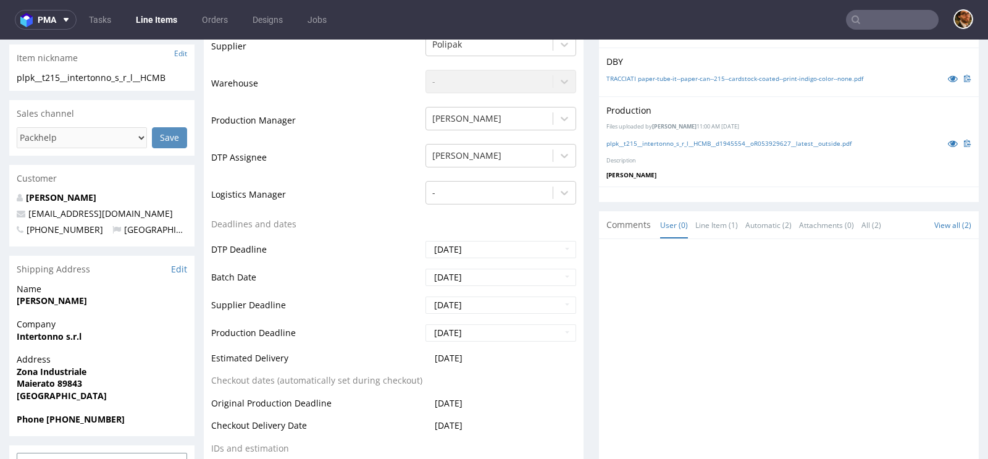
scroll to position [348, 0]
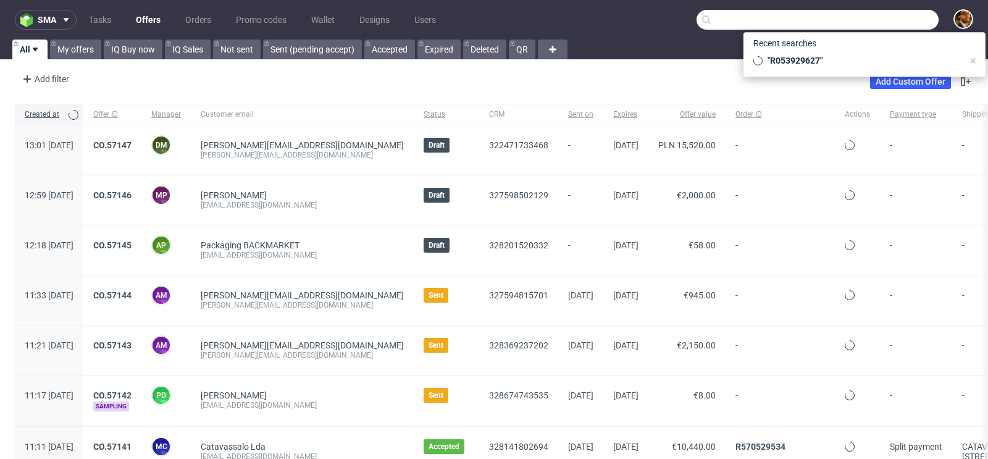
click at [865, 25] on input "text" at bounding box center [818, 20] width 242 height 20
paste input "R656392905"
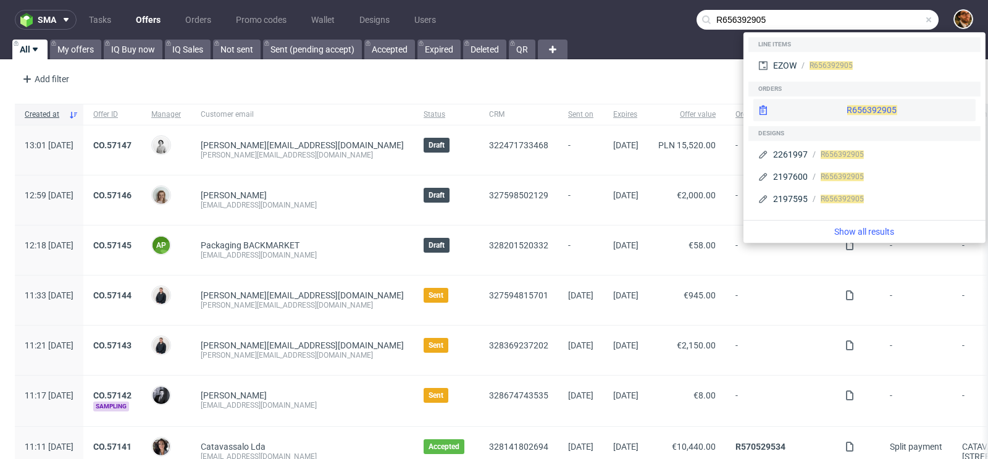
type input "R656392905"
click at [835, 110] on div "R656392905" at bounding box center [864, 110] width 222 height 22
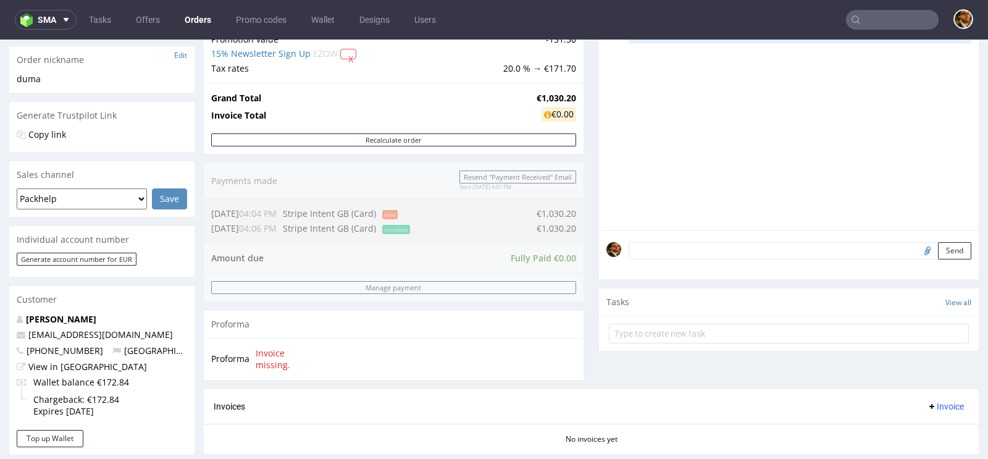
scroll to position [233, 0]
